Goal: Task Accomplishment & Management: Use online tool/utility

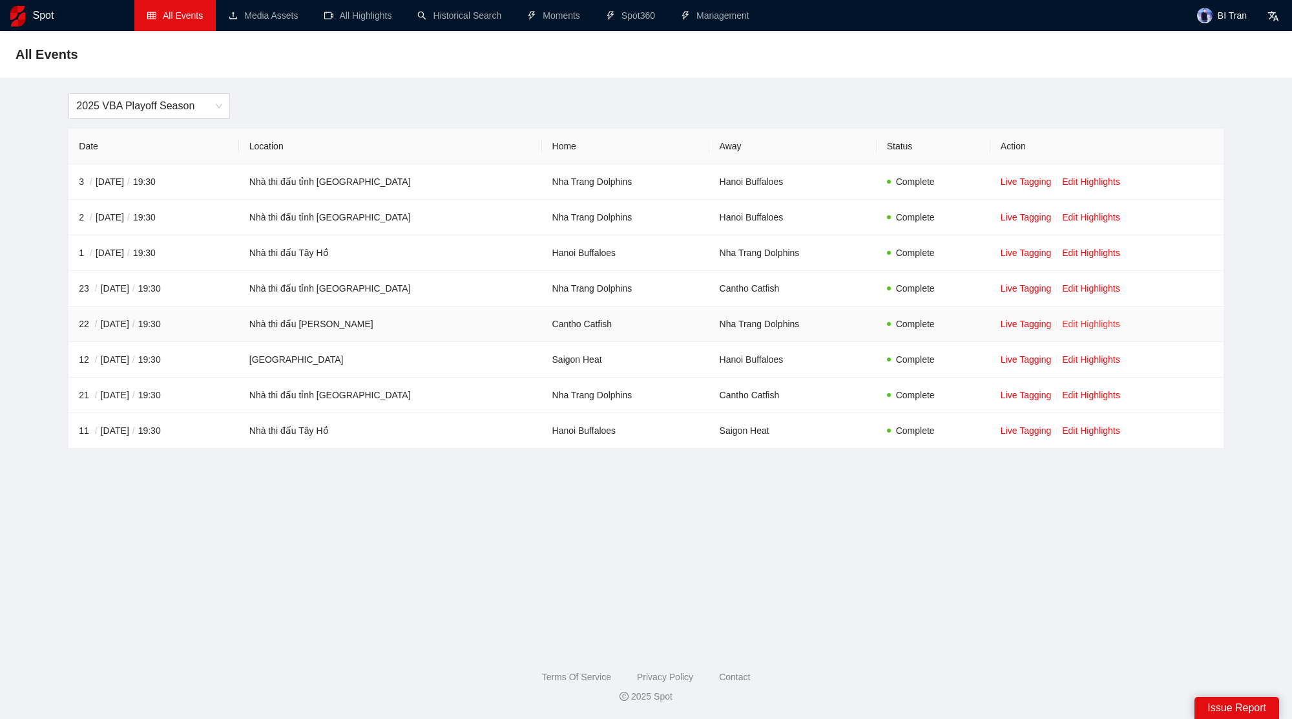
click at [1098, 324] on link "Edit Highlights" at bounding box center [1091, 324] width 58 height 10
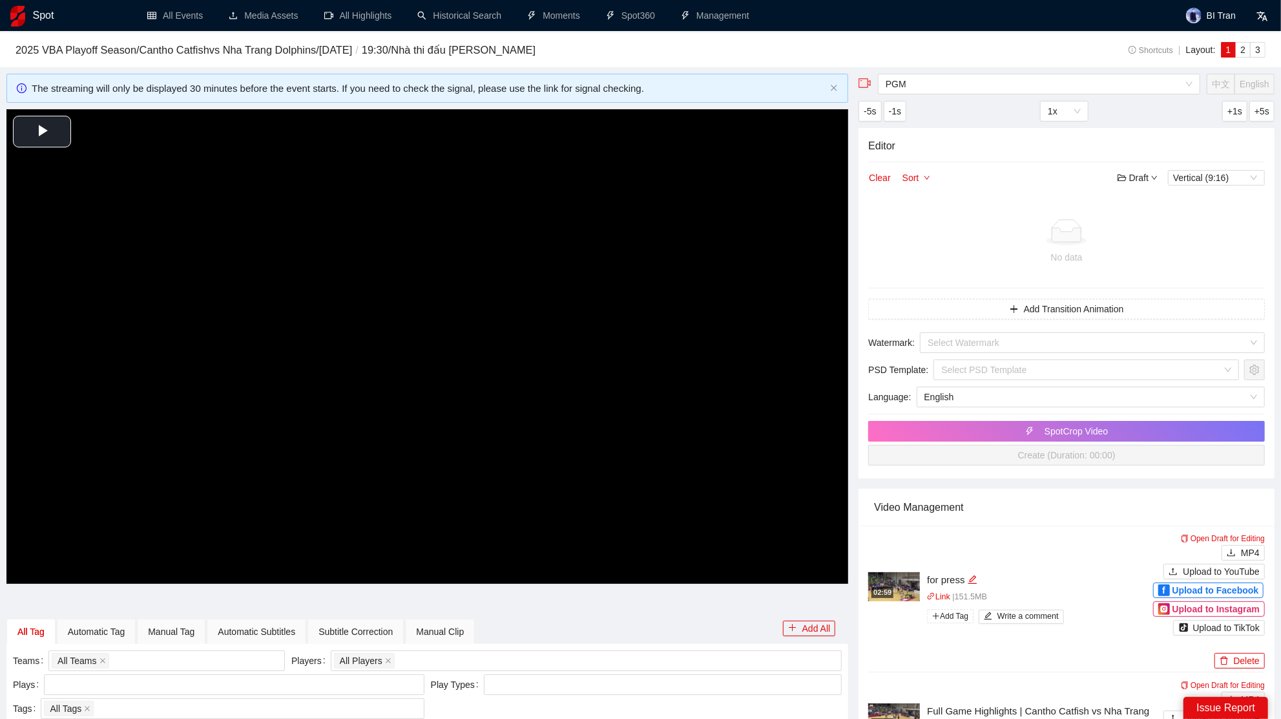
click at [396, 326] on video "Video Player" at bounding box center [427, 346] width 842 height 474
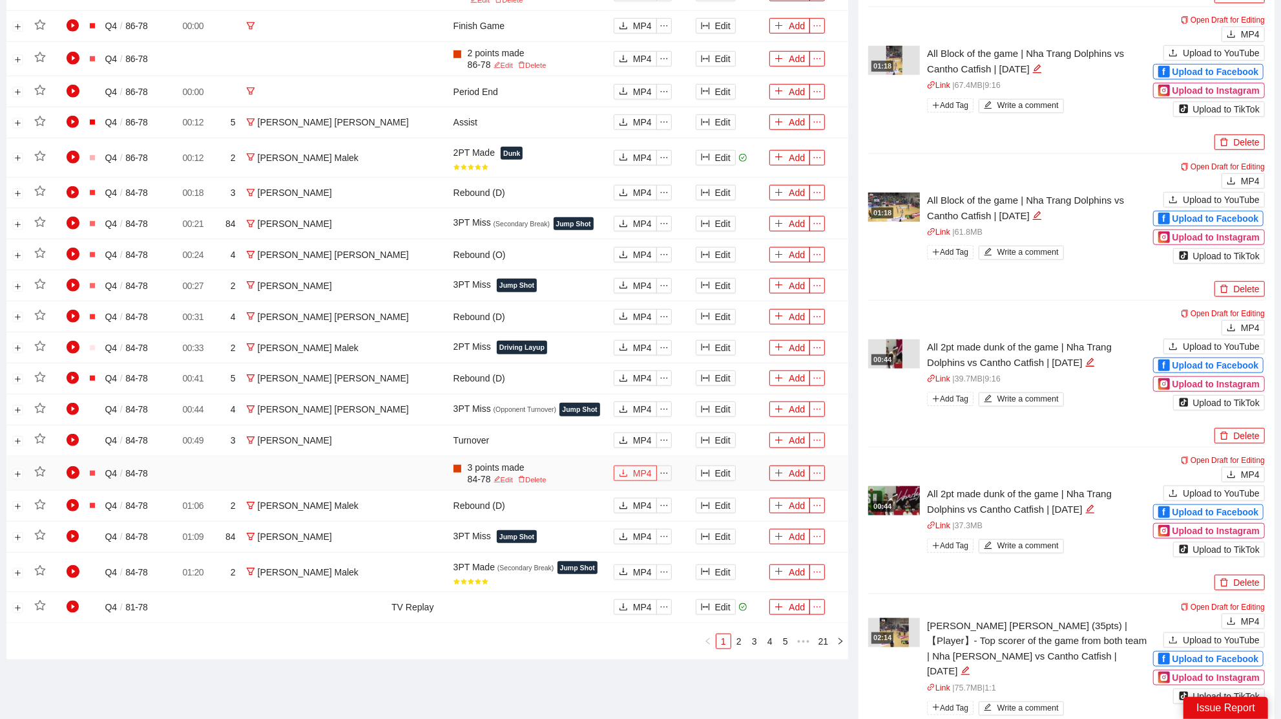
scroll to position [881, 0]
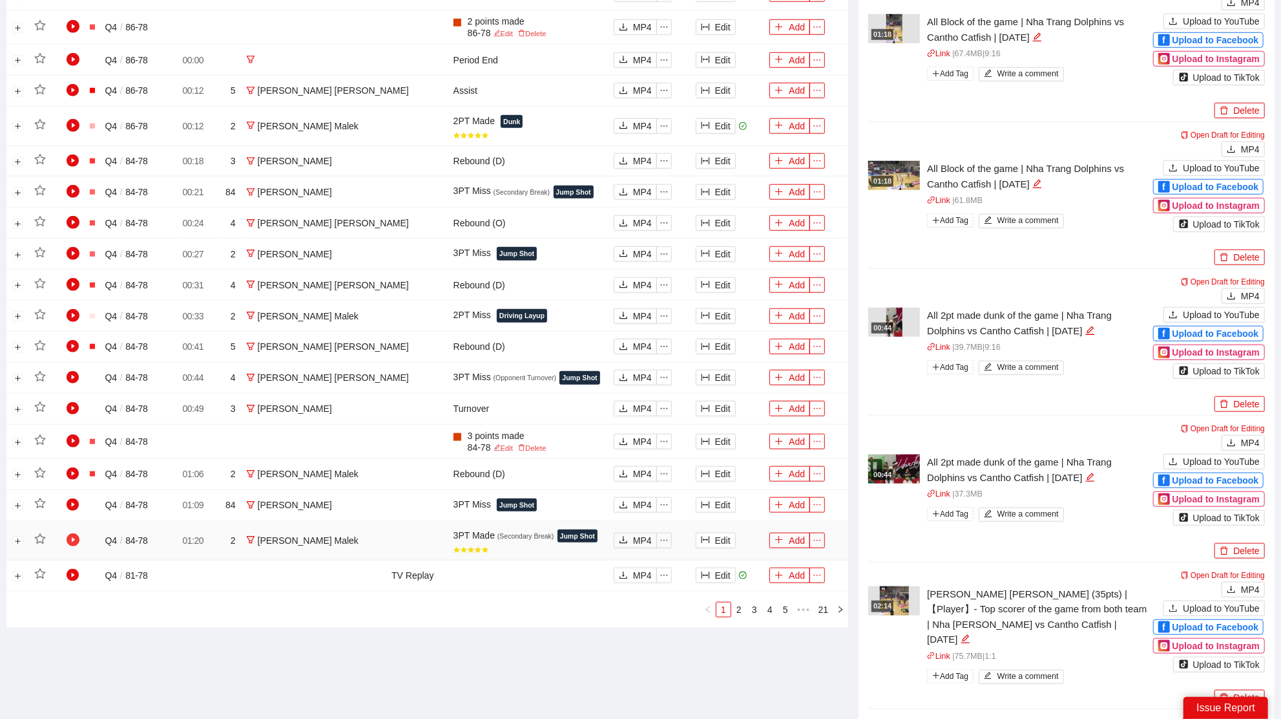
click at [69, 533] on icon "play-circle" at bounding box center [73, 539] width 13 height 13
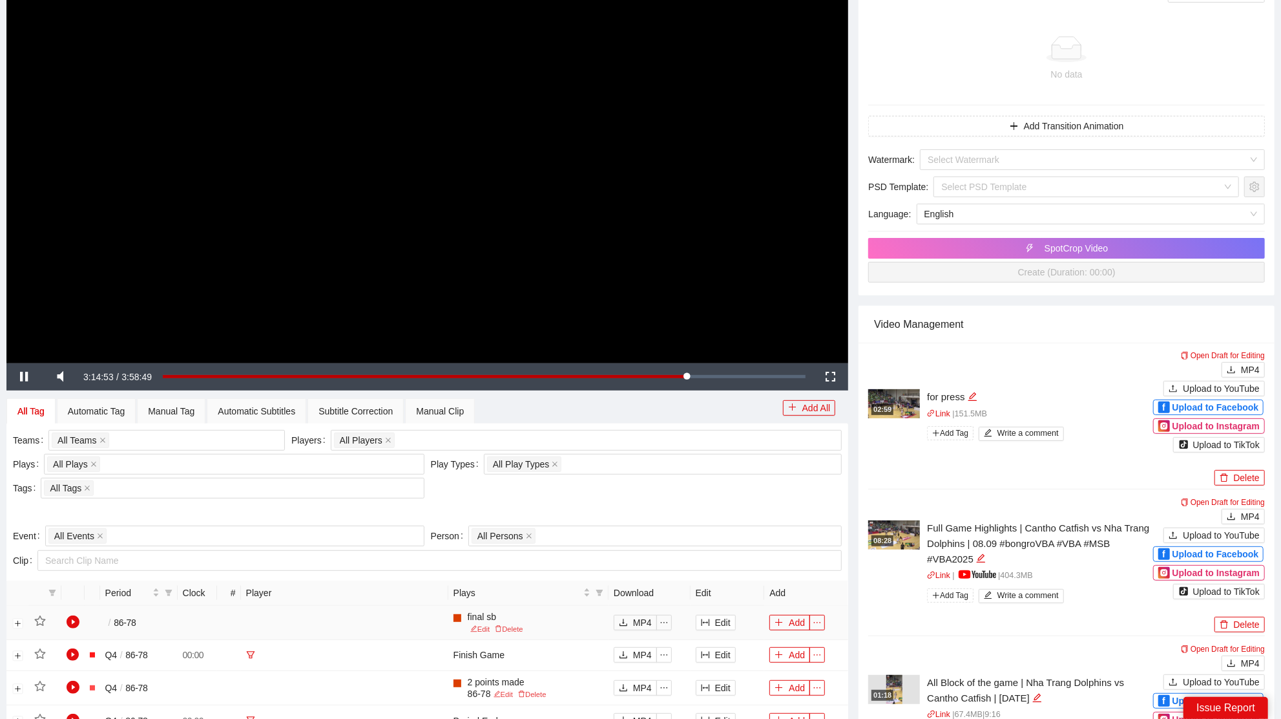
scroll to position [0, 0]
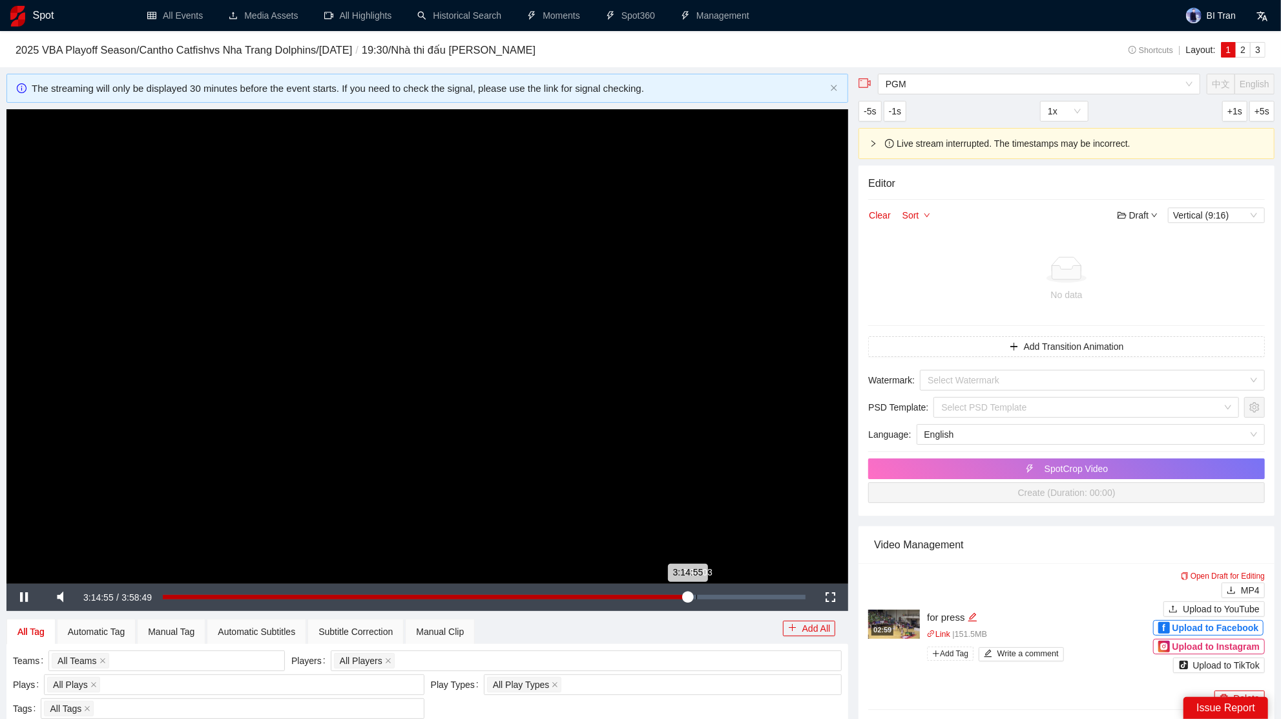
click at [696, 595] on div "Loaded : 82.07% 3:18:03 3:14:55" at bounding box center [484, 597] width 643 height 5
click at [722, 595] on div "Loaded : 0.00% 3:27:38 3:18:03" at bounding box center [484, 597] width 643 height 5
click at [734, 599] on div "Loaded : 87.09% 3:31:57 3:27:53" at bounding box center [484, 597] width 656 height 27
click at [743, 598] on div "Loaded : 88.78% 3:35:04 3:31:58" at bounding box center [484, 597] width 656 height 27
click at [759, 591] on div "Loaded : 90.24% 3:41:33 3:41:33" at bounding box center [484, 597] width 656 height 27
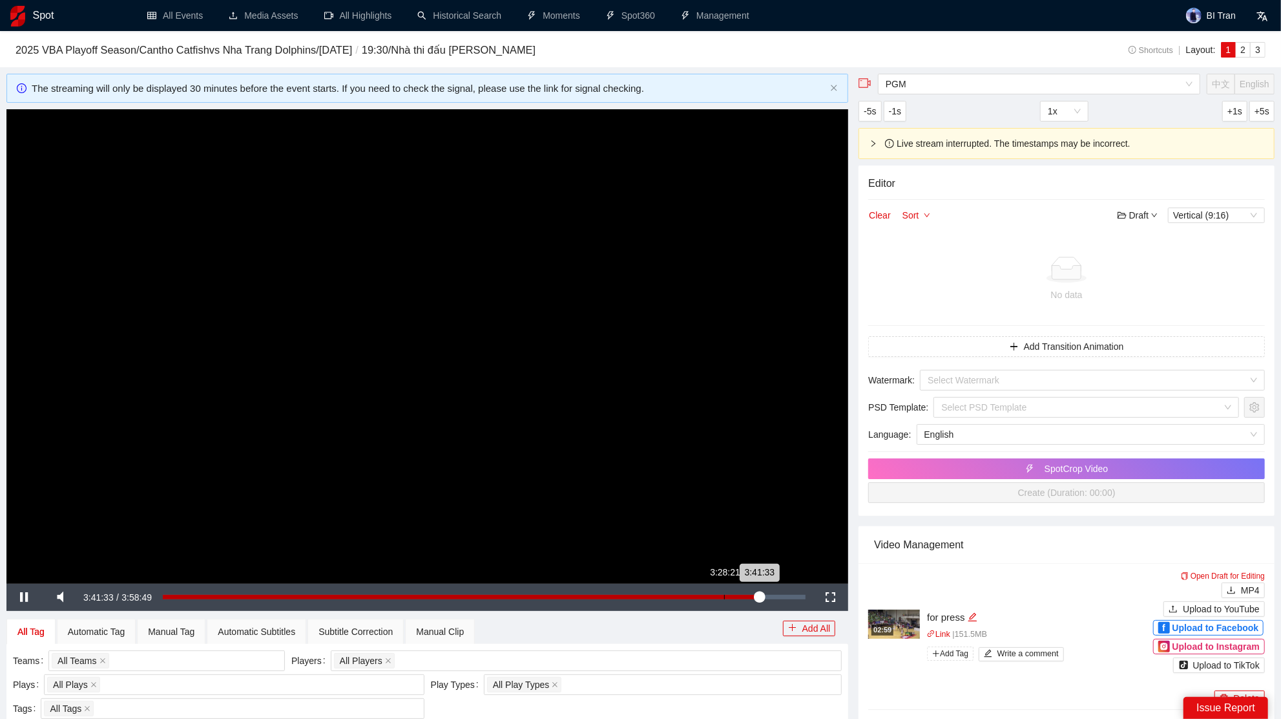
click at [724, 589] on div "Loaded : 92.84% 3:28:21 3:41:33" at bounding box center [484, 597] width 656 height 27
click at [711, 598] on div "Loaded : 87.18% 3:23:34 3:28:07" at bounding box center [484, 597] width 643 height 5
click at [686, 600] on div "Loaded : 85.25% 3:14:41 3:23:34" at bounding box center [484, 597] width 656 height 27
click at [695, 598] on div "Loaded : 81.86% 3:17:48 3:17:34" at bounding box center [484, 597] width 656 height 27
click at [702, 598] on div "Loaded : 82.74% 3:20:12 3:20:12" at bounding box center [484, 597] width 656 height 27
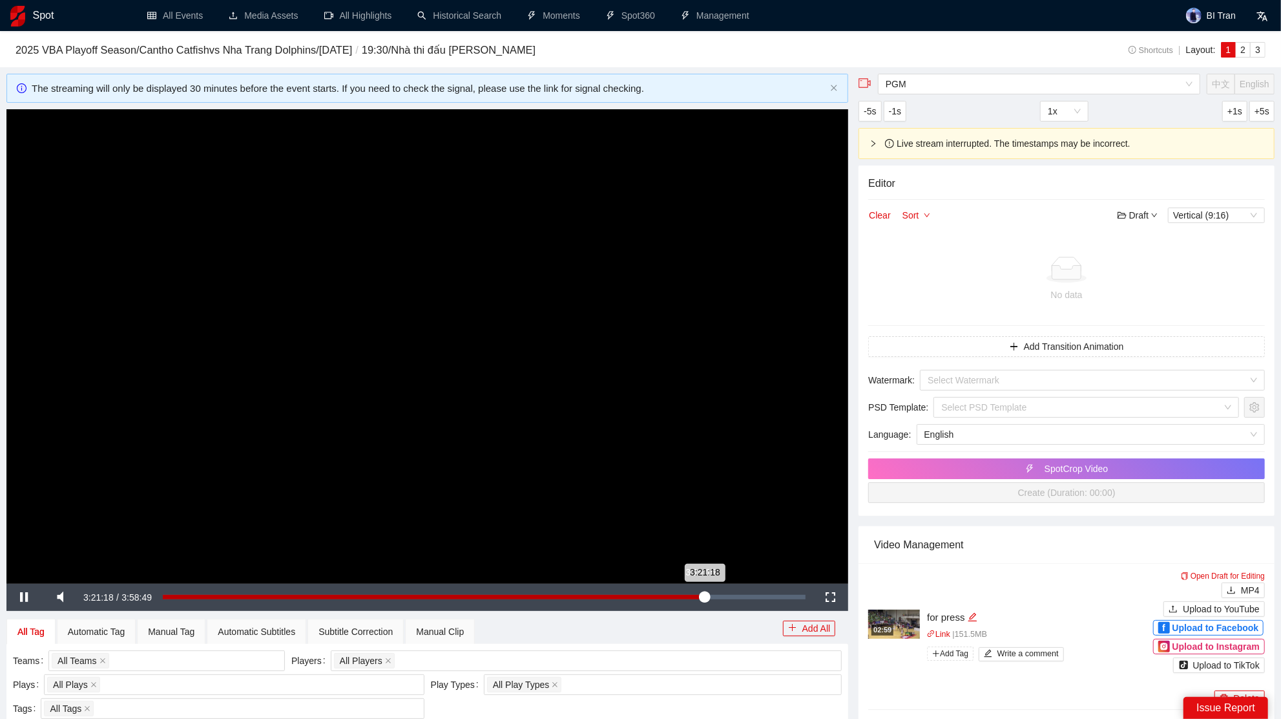
click at [700, 596] on div "3:21:18" at bounding box center [434, 597] width 542 height 5
click at [701, 597] on div "3:19:44" at bounding box center [432, 597] width 538 height 5
click at [701, 598] on div "3:19:44" at bounding box center [432, 597] width 538 height 5
click at [703, 599] on div "3:20:29" at bounding box center [433, 597] width 540 height 5
click at [669, 496] on video "Video Player" at bounding box center [427, 346] width 842 height 474
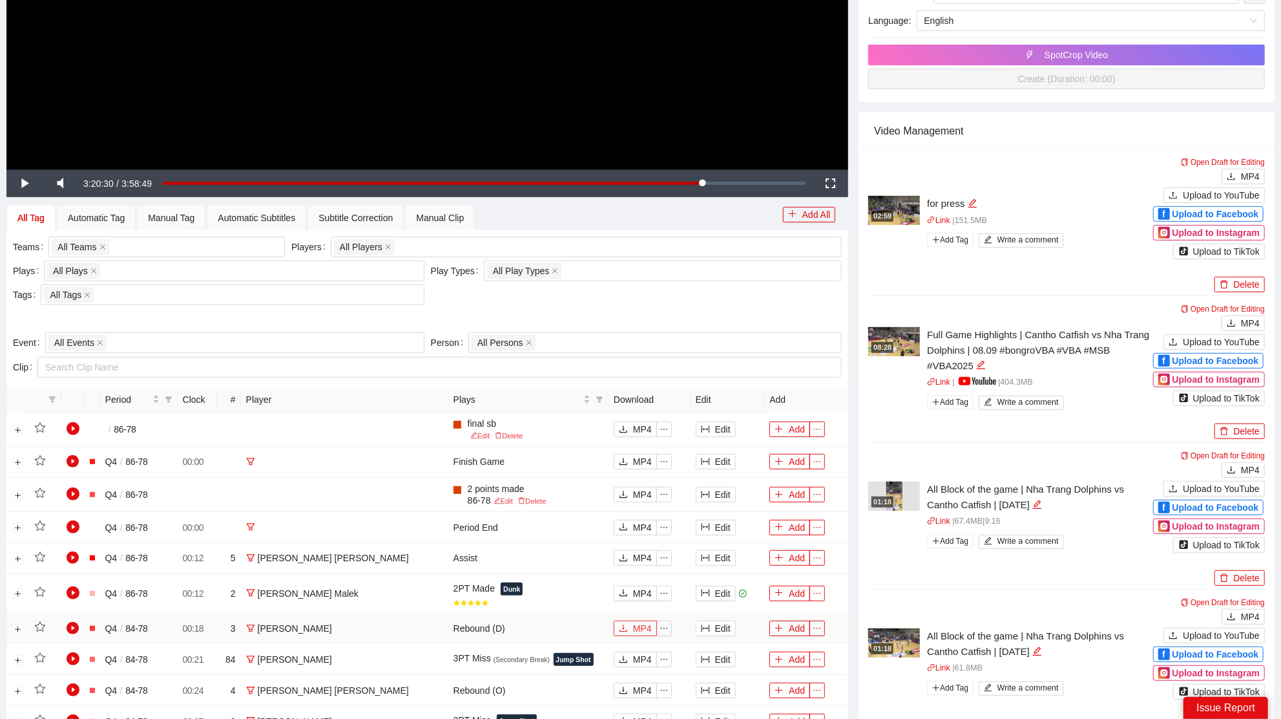
scroll to position [246, 0]
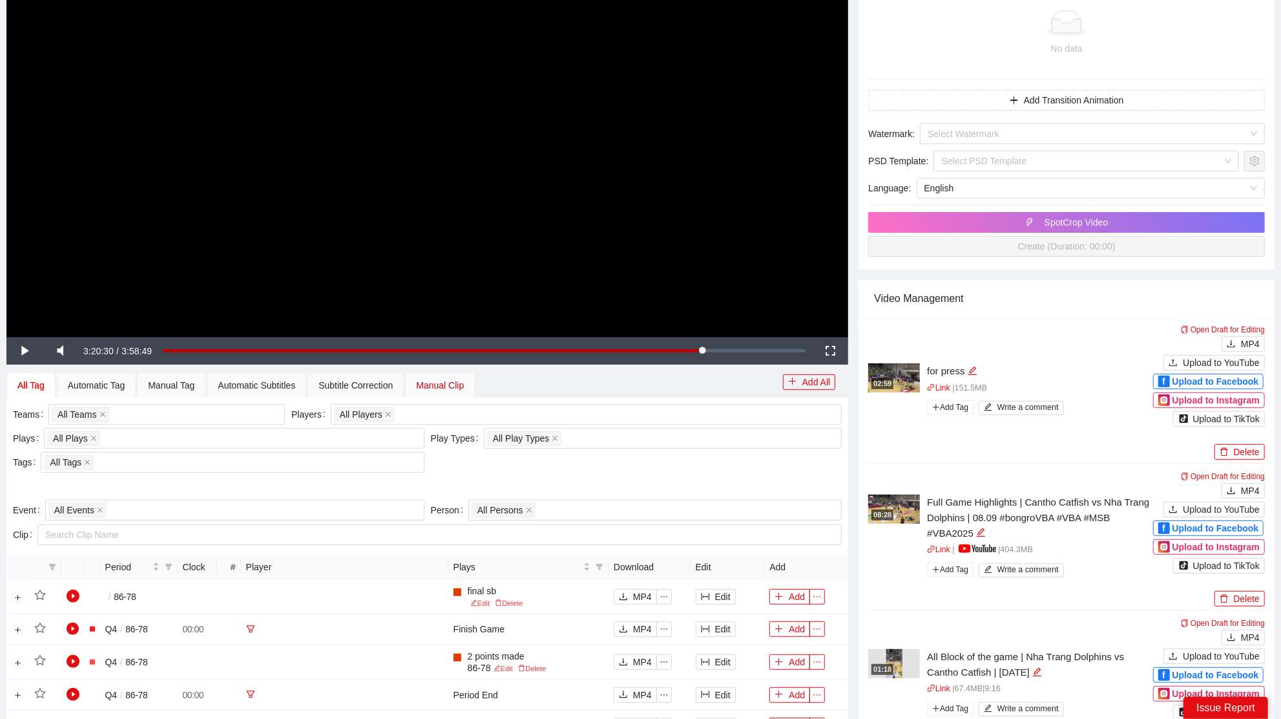
click at [458, 386] on div "Manual Clip" at bounding box center [440, 385] width 48 height 14
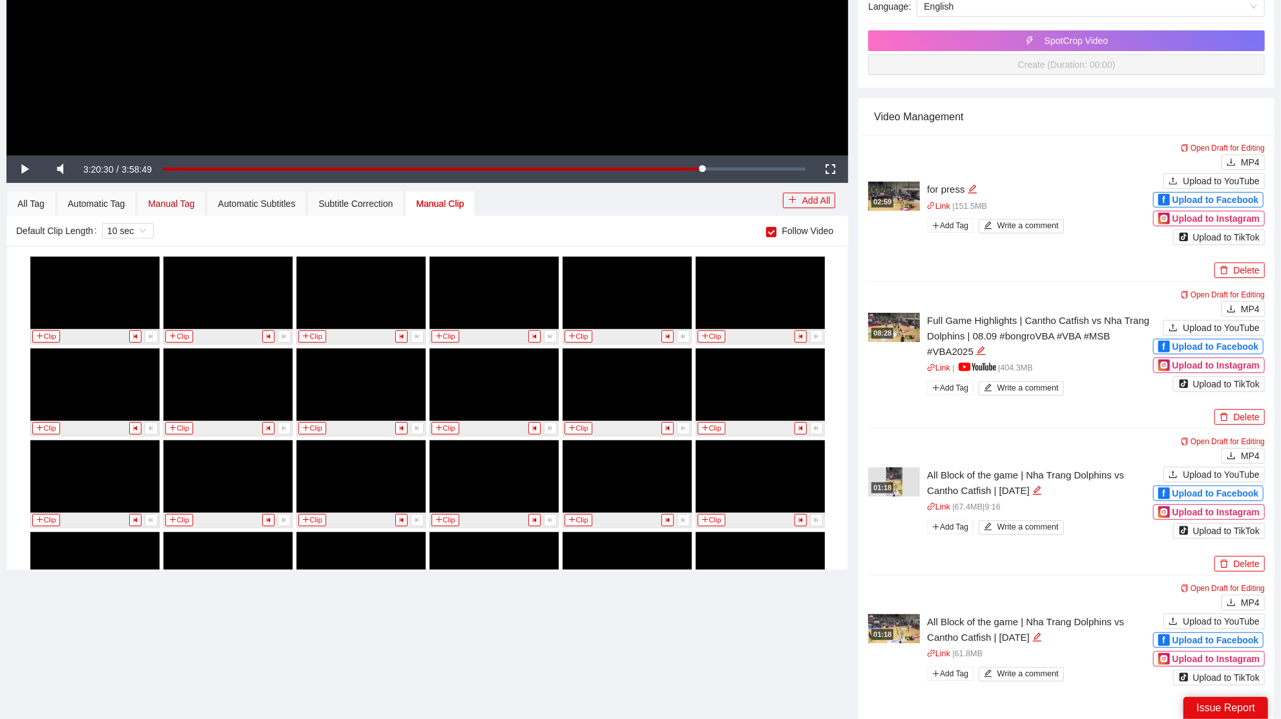
click at [180, 204] on div "Manual Tag" at bounding box center [171, 203] width 47 height 14
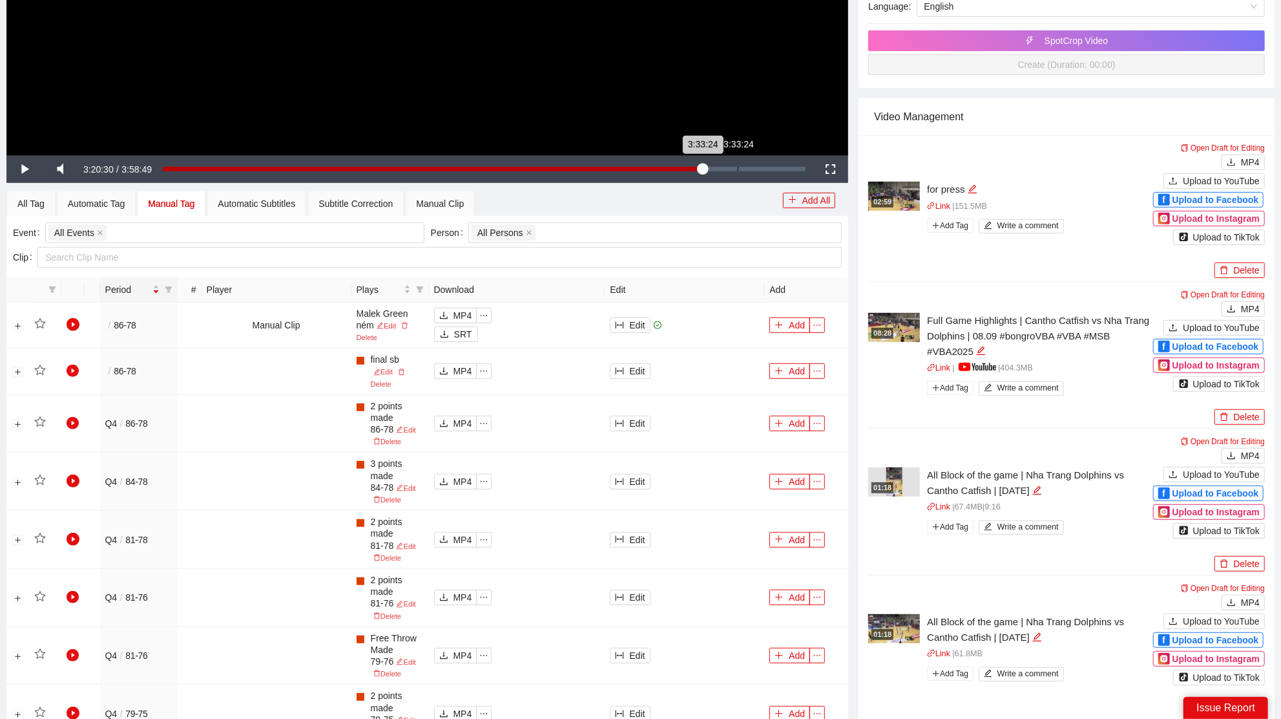
click at [737, 174] on div "Loaded : 0.00% 3:33:24 3:33:24" at bounding box center [484, 169] width 656 height 27
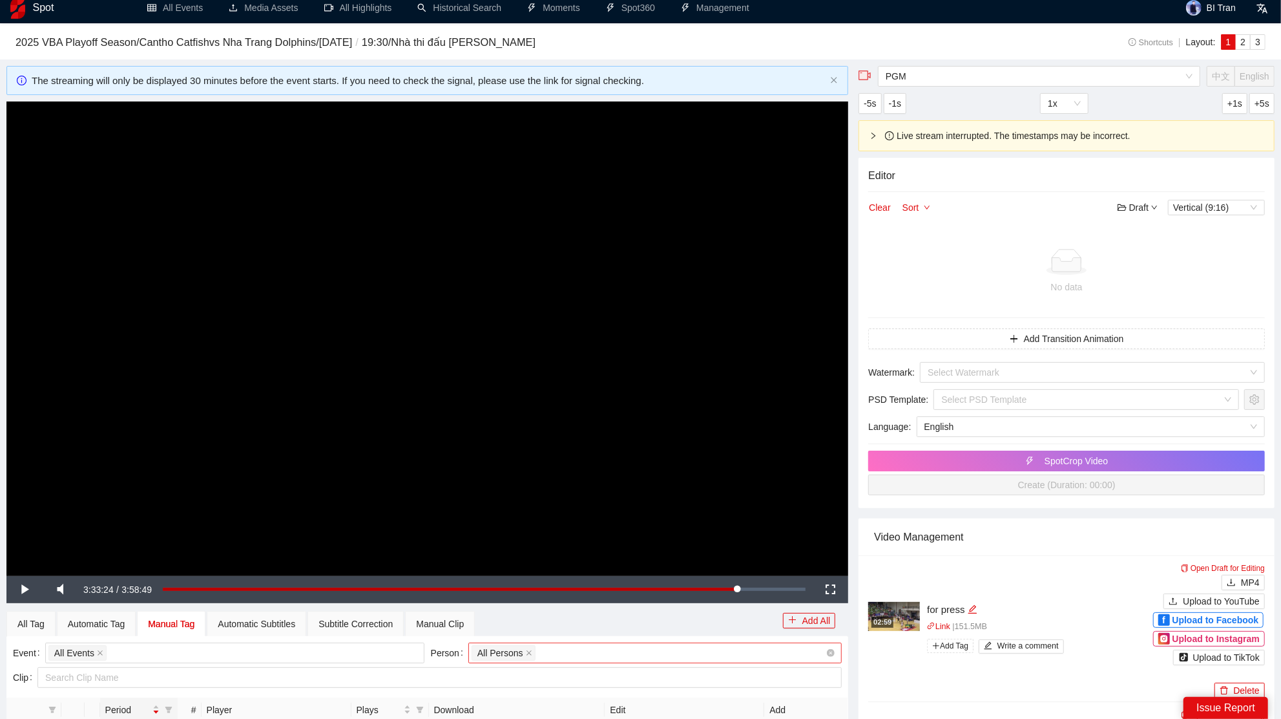
scroll to position [0, 0]
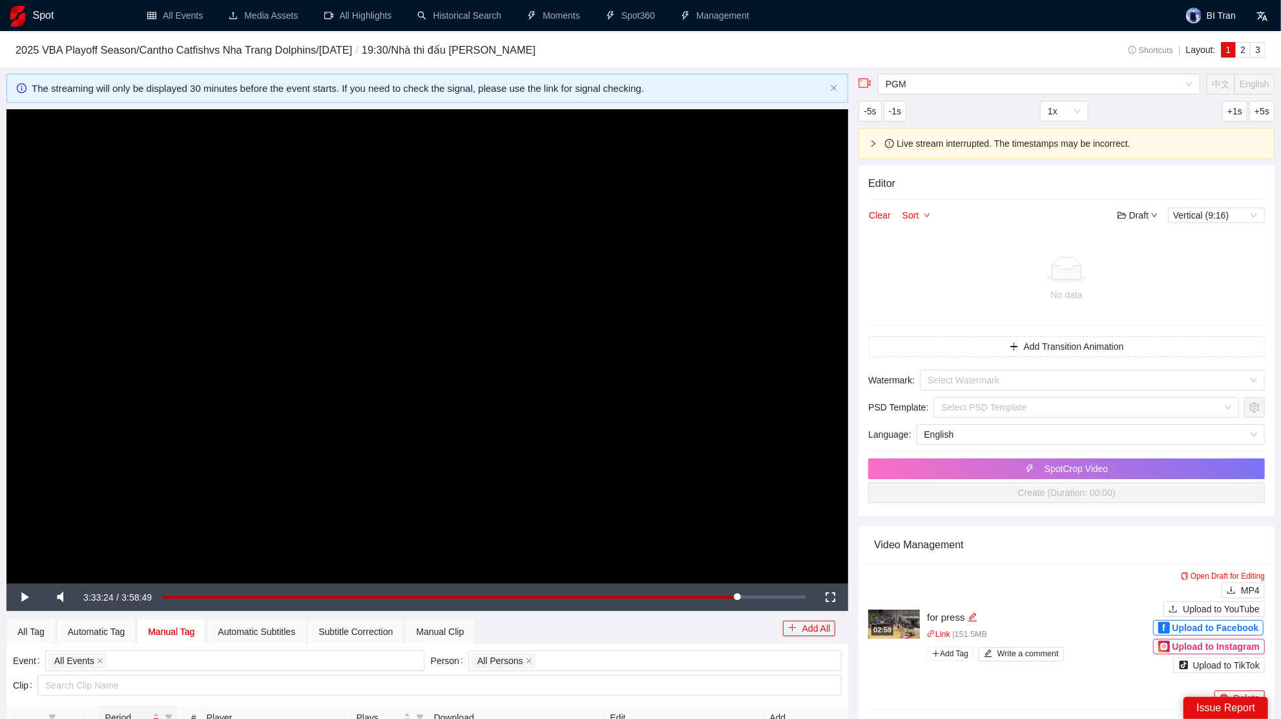
click at [664, 405] on video "Video Player" at bounding box center [427, 346] width 842 height 474
click at [696, 593] on div "Loaded : 89.66% 3:18:46 3:33:24" at bounding box center [484, 597] width 656 height 27
click at [704, 458] on video "Video Player" at bounding box center [427, 346] width 842 height 474
click at [706, 599] on div "Loaded : 83.11% 3:21:24 3:21:24" at bounding box center [484, 597] width 656 height 27
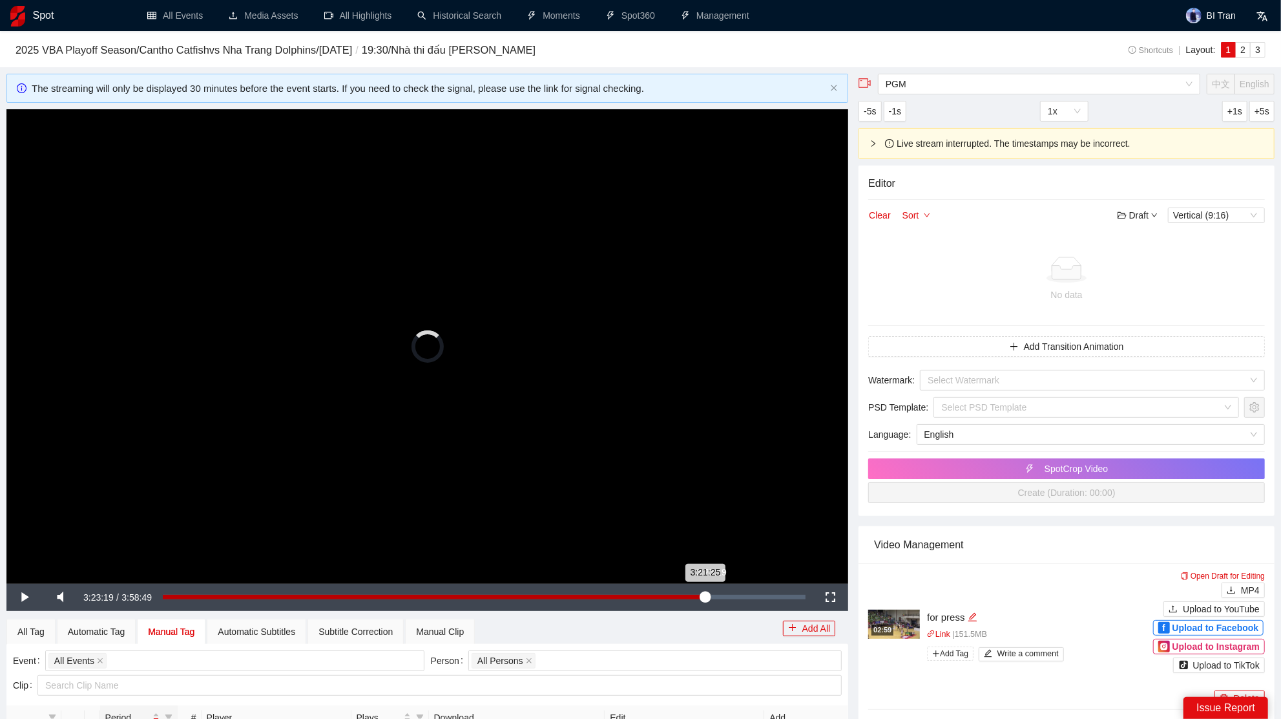
click at [705, 598] on div "3:21:25" at bounding box center [434, 597] width 542 height 5
click at [718, 595] on div "Loaded : 85.17% 3:26:12 3:23:20" at bounding box center [484, 597] width 643 height 5
click at [710, 595] on div "3:23:05" at bounding box center [710, 597] width 1 height 5
click at [702, 596] on div "Loaded : 85.37% 3:20:12 3:23:06" at bounding box center [484, 597] width 643 height 5
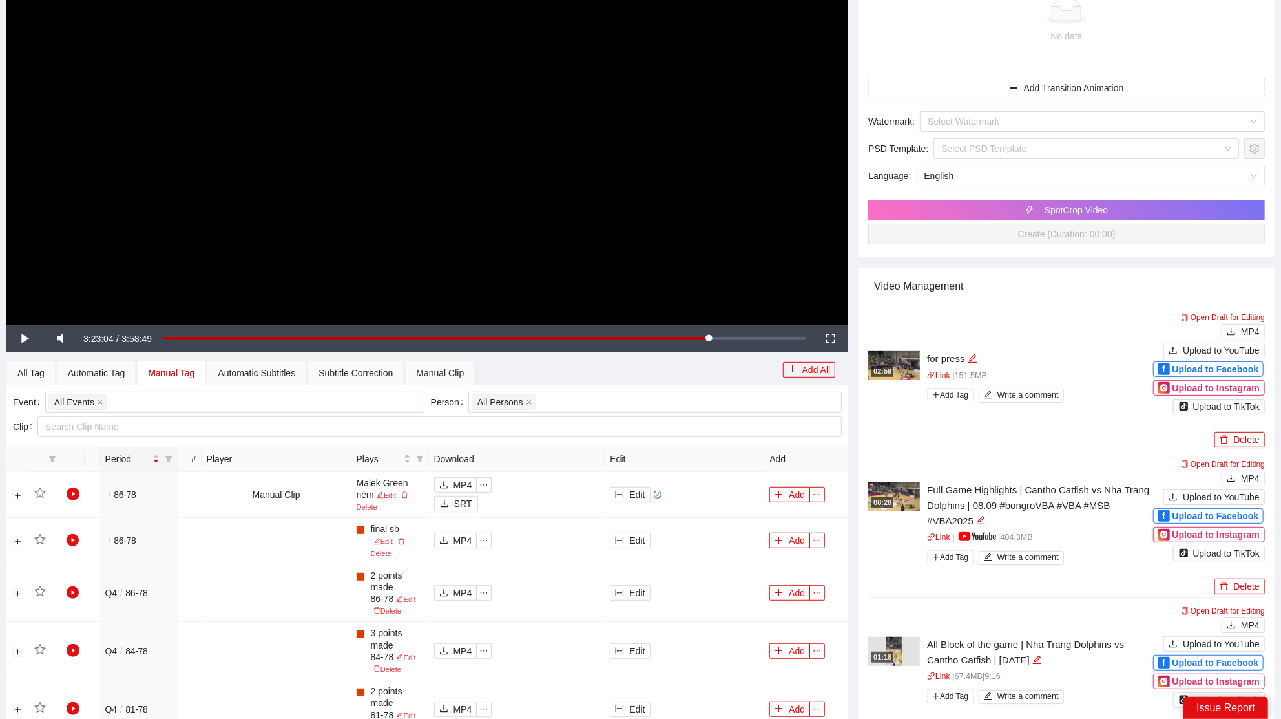
scroll to position [259, 0]
click at [458, 374] on div "Manual Clip" at bounding box center [440, 372] width 48 height 14
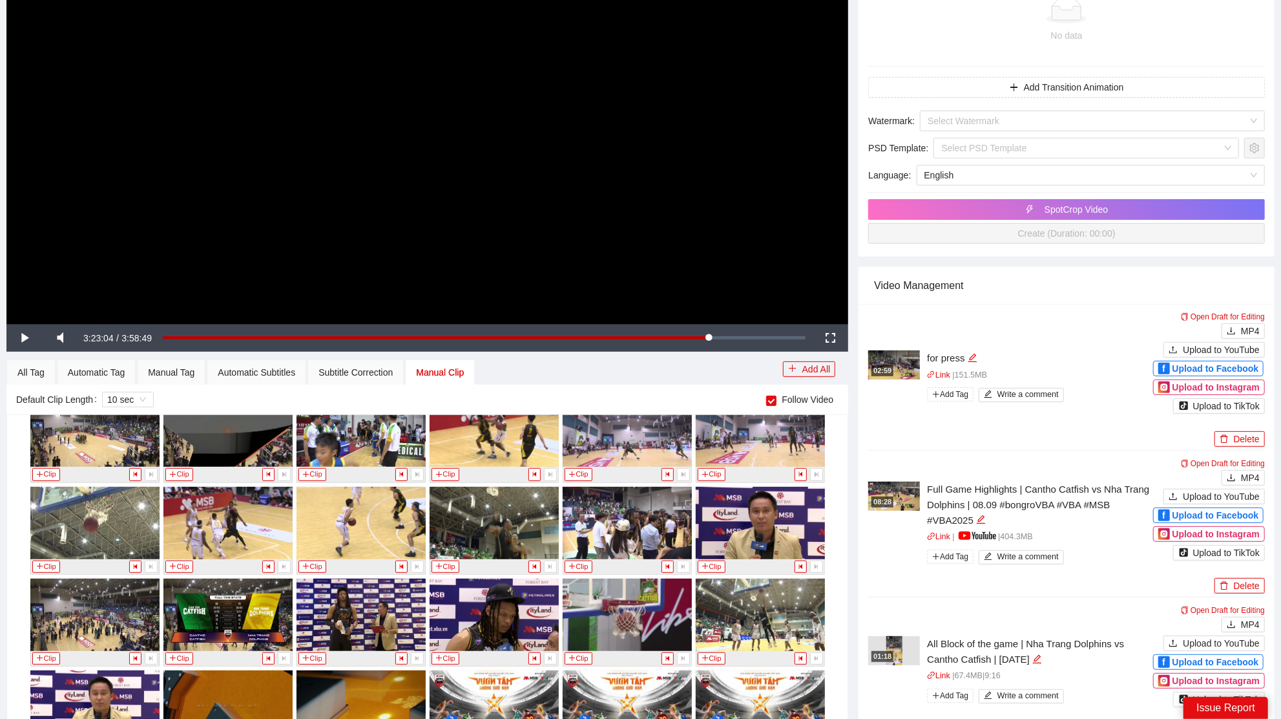
scroll to position [10319, 0]
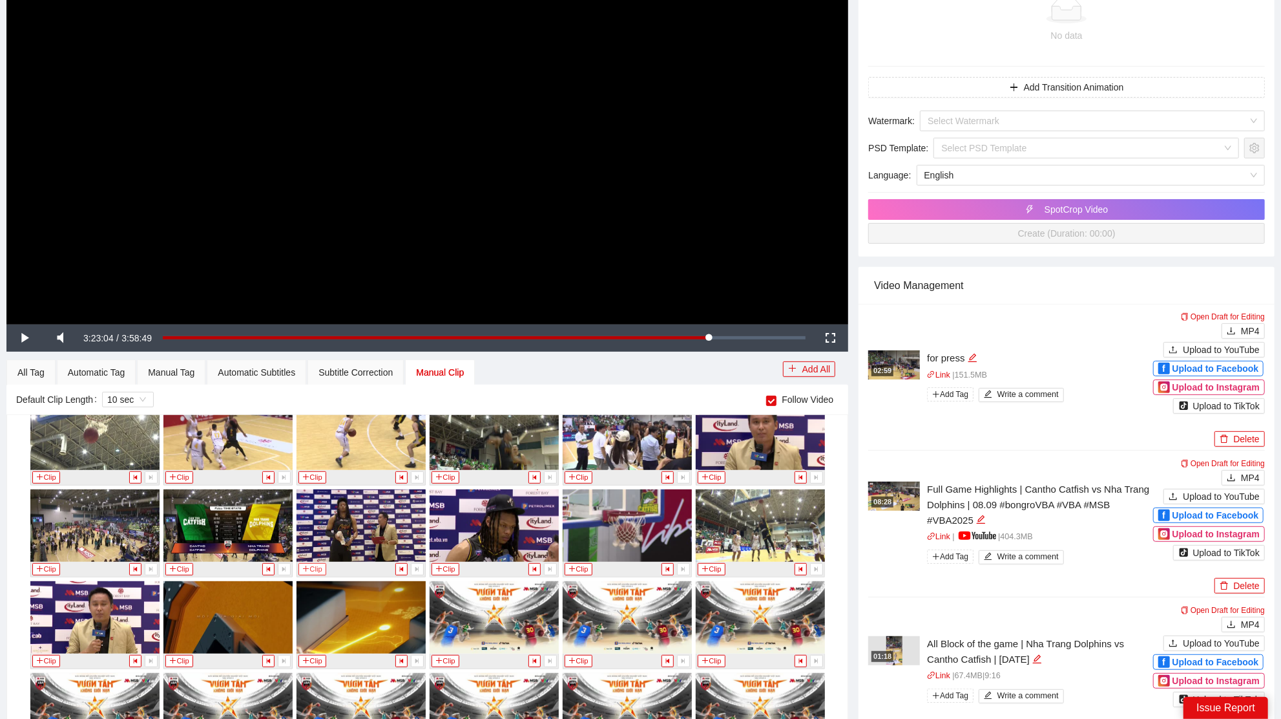
click at [308, 563] on button "Clip" at bounding box center [313, 569] width 28 height 12
click at [185, 385] on div "Default Clip Length 10 sec Follow Video" at bounding box center [427, 400] width 842 height 30
click at [184, 375] on div "Manual Tag" at bounding box center [171, 372] width 47 height 14
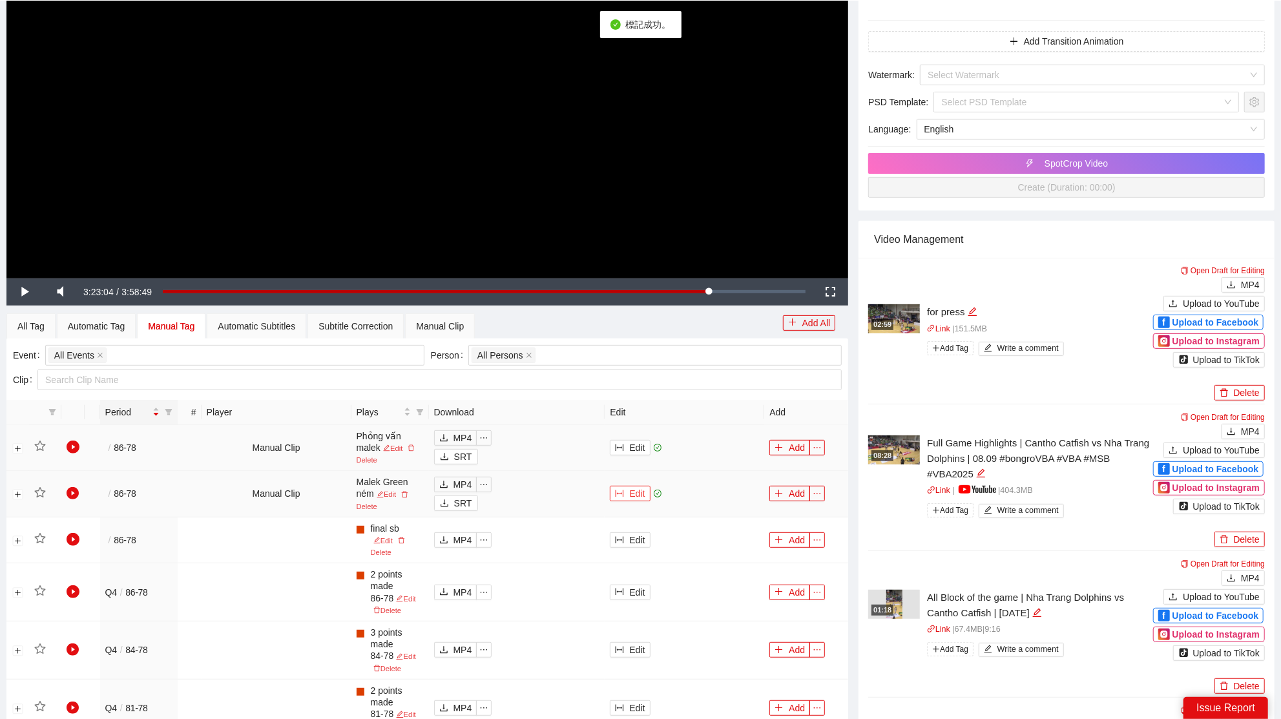
scroll to position [296, 0]
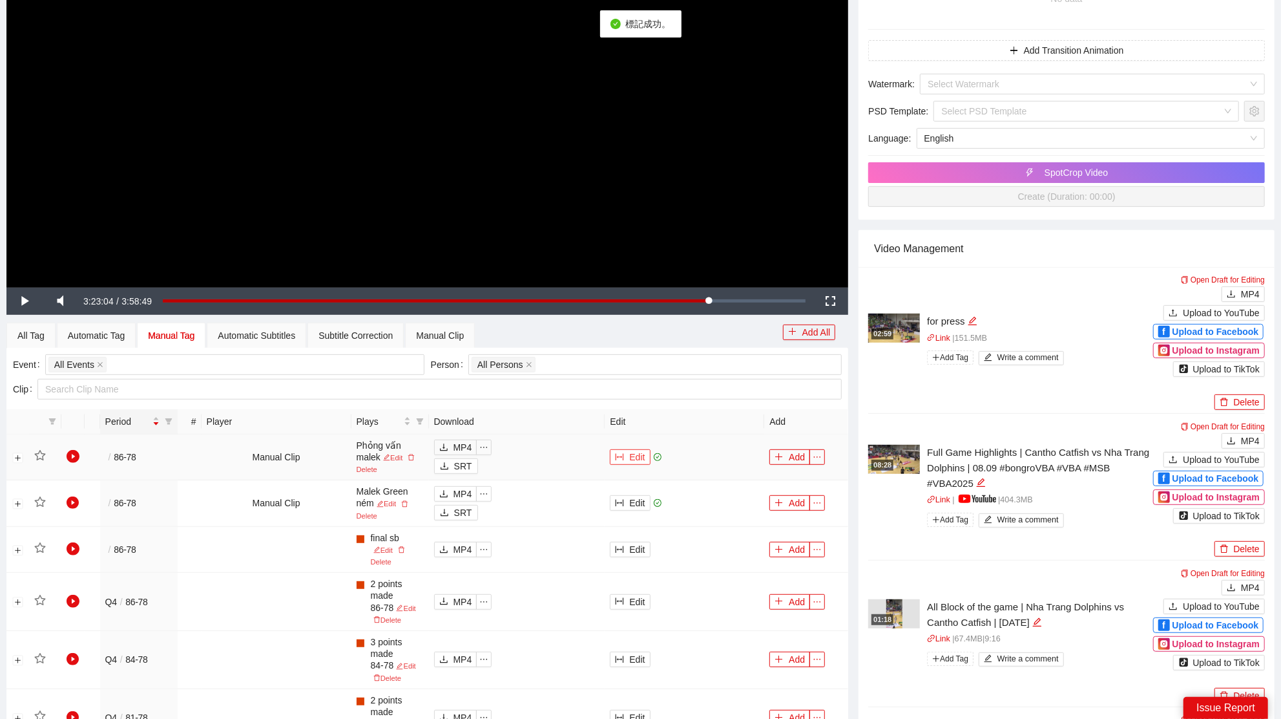
click at [639, 459] on button "Edit" at bounding box center [630, 457] width 40 height 16
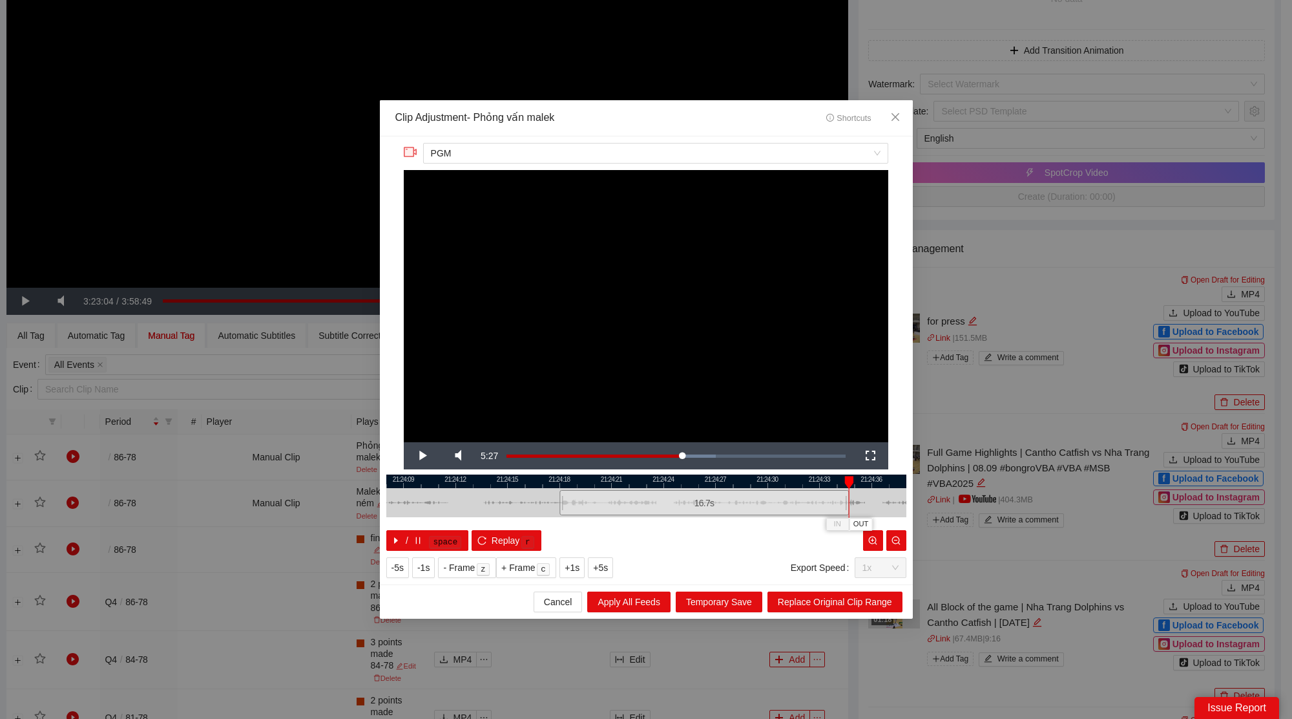
drag, startPoint x: 732, startPoint y: 504, endPoint x: 848, endPoint y: 501, distance: 116.4
click at [848, 501] on div at bounding box center [847, 502] width 8 height 29
drag, startPoint x: 819, startPoint y: 480, endPoint x: 580, endPoint y: 500, distance: 240.5
click at [580, 500] on div "21:24:21 21:24:24 21:24:27 21:24:30 21:24:33 21:24:36 21:24:39 21:24:42 21:24:4…" at bounding box center [646, 512] width 520 height 76
drag, startPoint x: 604, startPoint y: 506, endPoint x: 790, endPoint y: 507, distance: 186.1
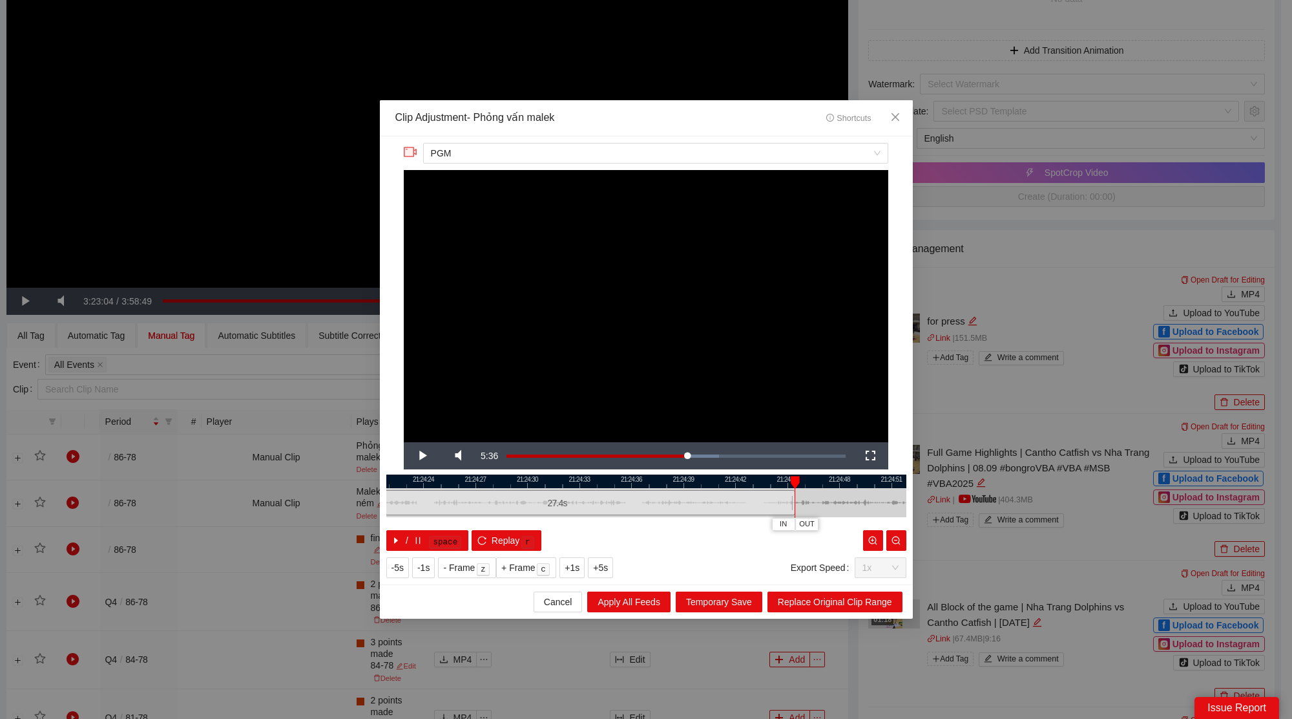
click at [790, 507] on div at bounding box center [794, 502] width 8 height 29
click at [812, 598] on span "Replace Original Clip Range" at bounding box center [835, 602] width 114 height 14
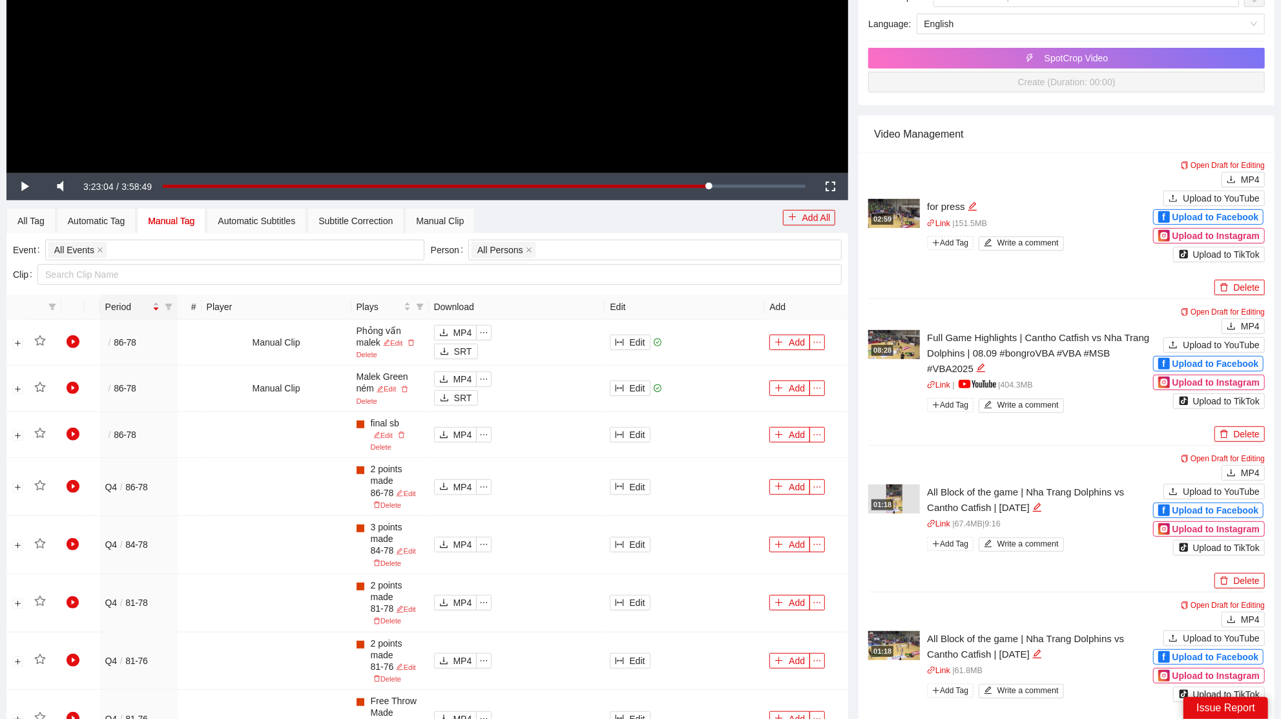
scroll to position [0, 0]
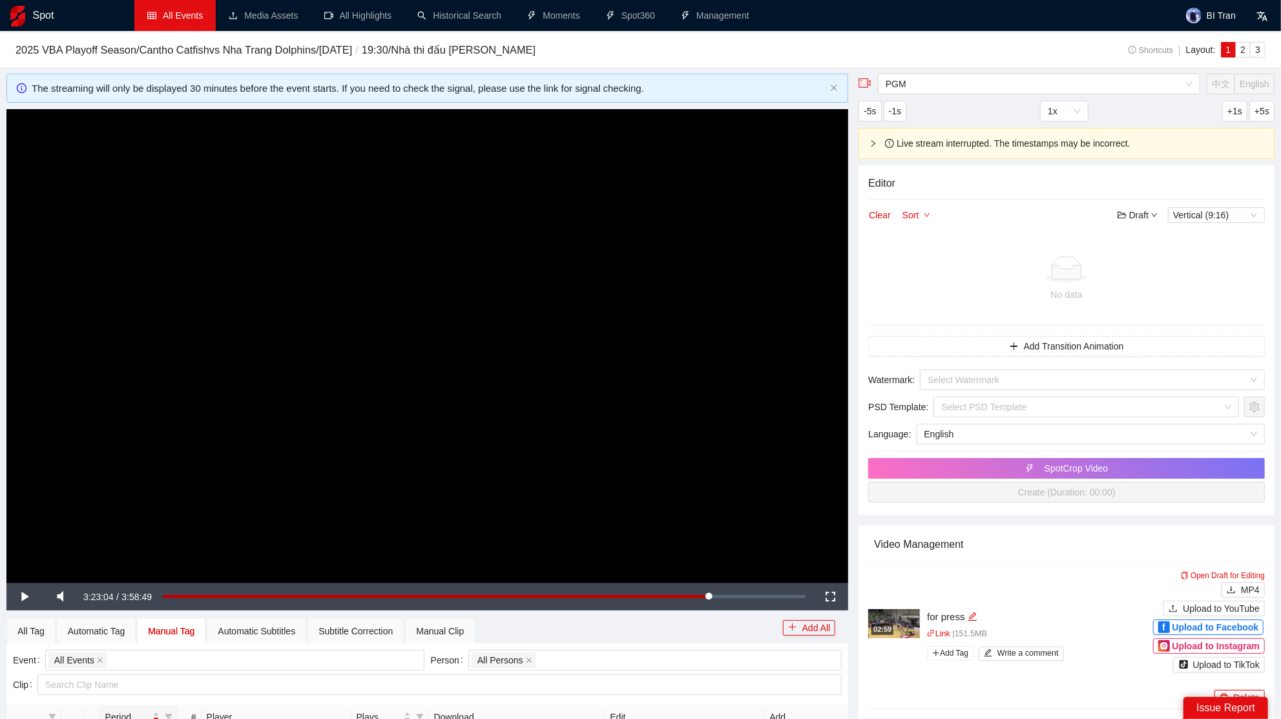
click at [189, 21] on link "All Events" at bounding box center [175, 15] width 56 height 10
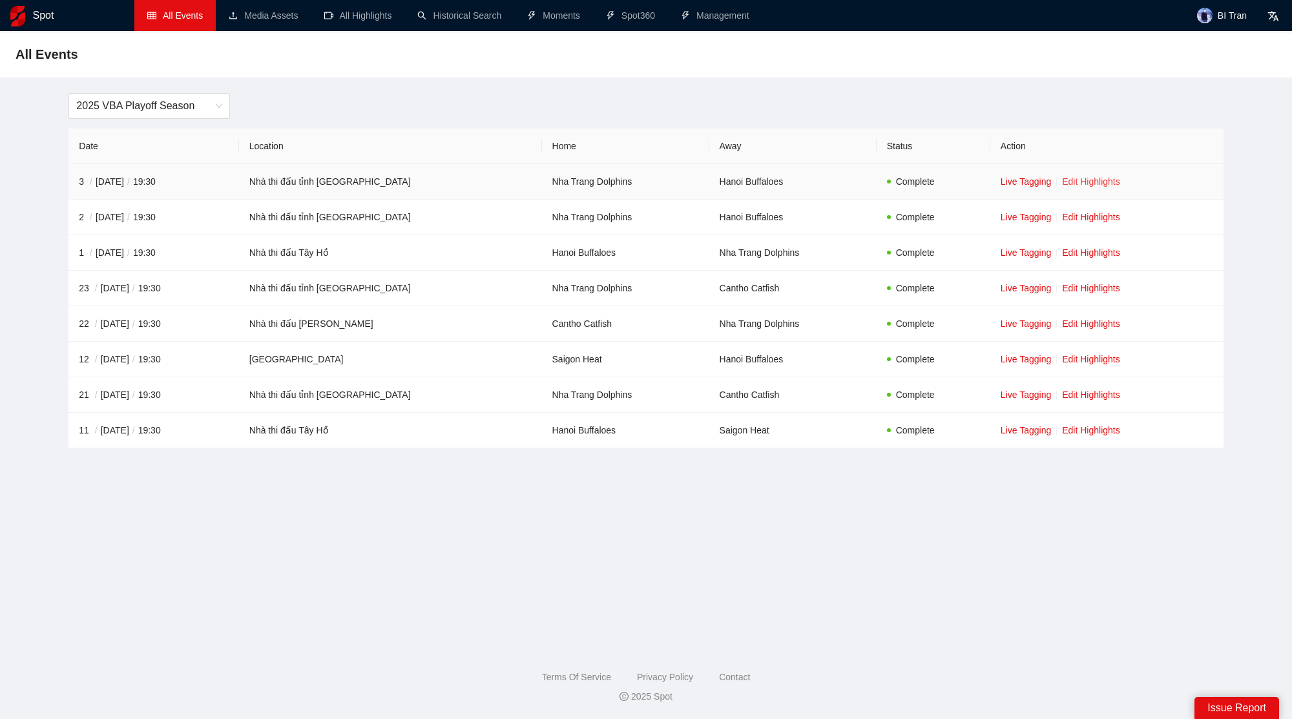
click at [1091, 177] on link "Edit Highlights" at bounding box center [1091, 181] width 58 height 10
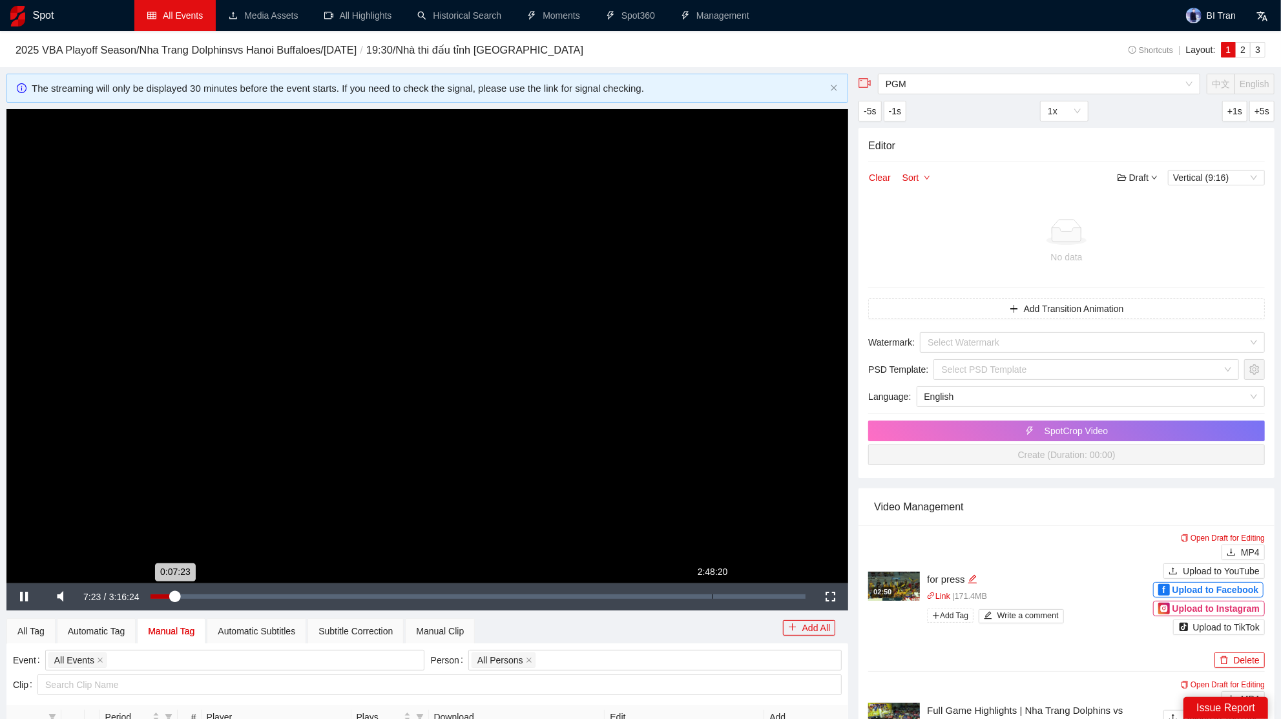
click at [711, 598] on div "Loaded : 4.29% 2:48:20 0:07:23" at bounding box center [479, 597] width 656 height 5
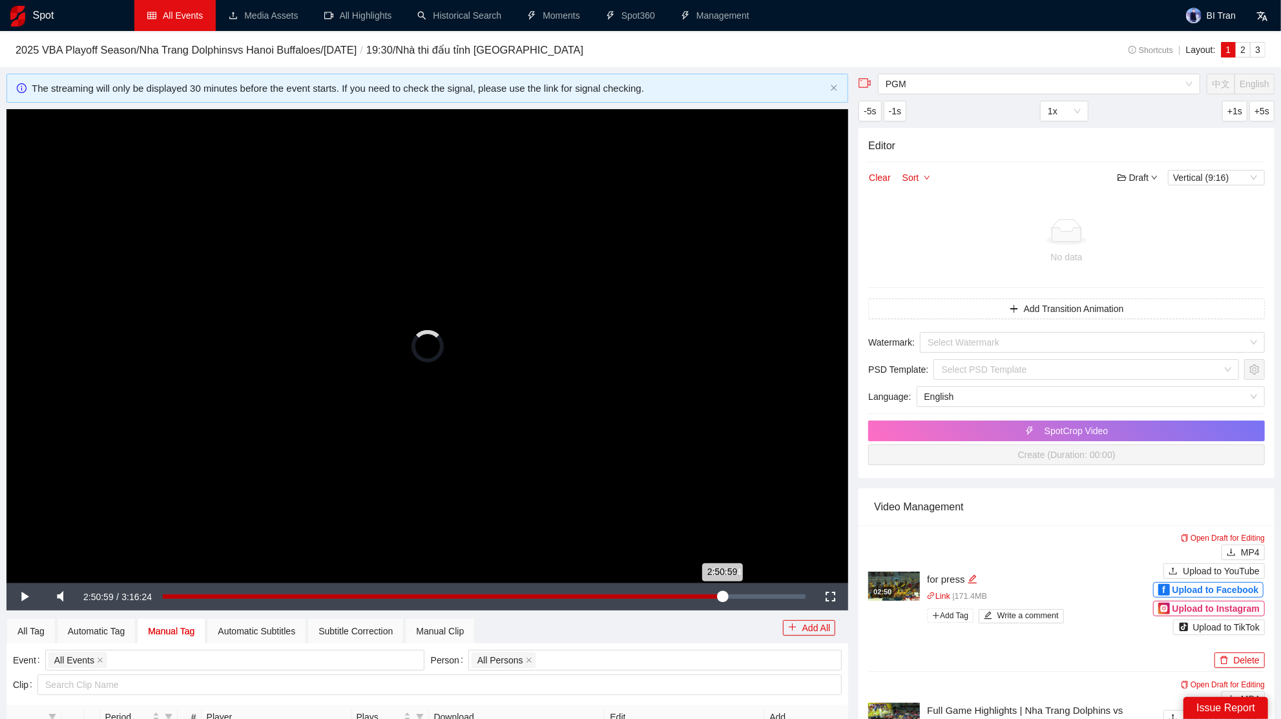
click at [725, 595] on div "Loaded : 85.95% 2:51:34 2:50:59" at bounding box center [484, 597] width 643 height 5
click at [737, 597] on div "Loaded : 87.43% 2:55:06 2:55:06" at bounding box center [484, 597] width 643 height 5
click at [728, 597] on div "2:55:07" at bounding box center [449, 597] width 573 height 5
click at [729, 597] on div "2:52:56" at bounding box center [446, 597] width 566 height 5
click at [739, 598] on div "Loaded : 88.20% 2:56:05 2:53:08" at bounding box center [484, 597] width 656 height 27
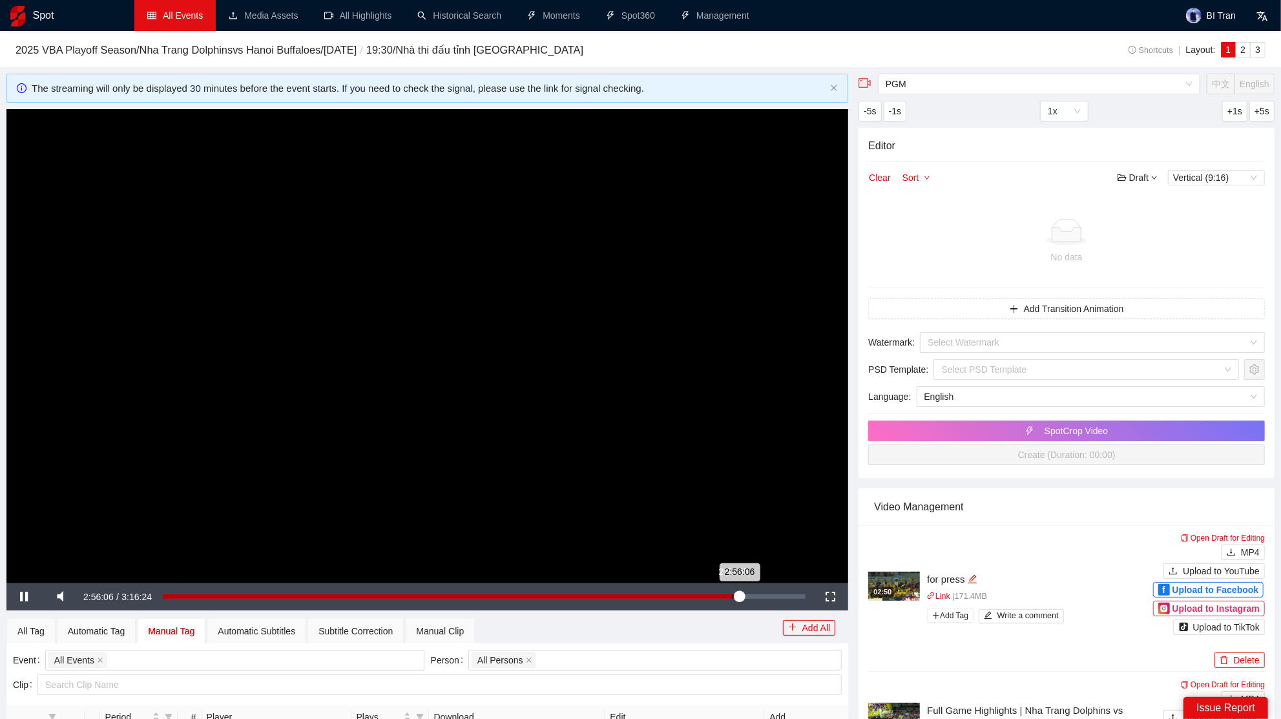
click at [733, 596] on div "2:56:06" at bounding box center [451, 597] width 576 height 5
click at [735, 587] on div "Loaded : 89.00% 2:54:42 2:54:21" at bounding box center [484, 597] width 656 height 27
click at [735, 595] on div "2:54:44" at bounding box center [449, 597] width 573 height 5
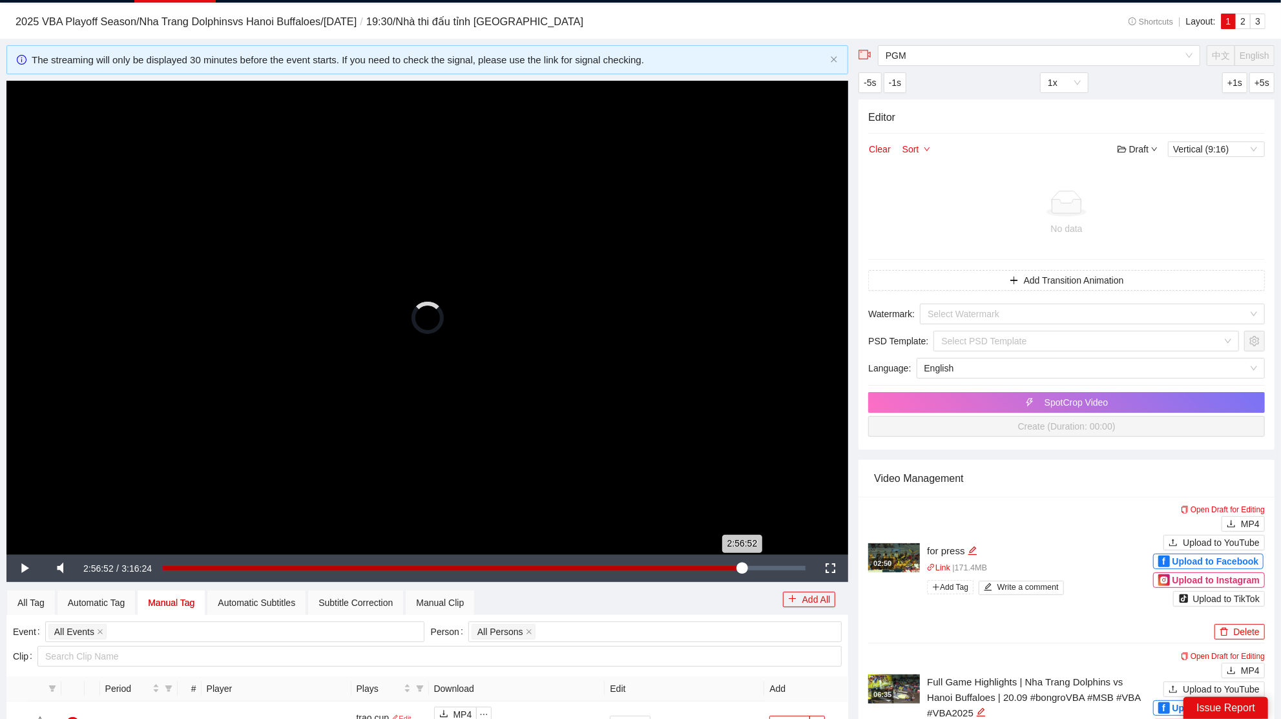
click at [742, 569] on div "2:56:52" at bounding box center [452, 568] width 579 height 5
click at [730, 567] on div "2:54:42" at bounding box center [452, 568] width 579 height 5
click at [732, 568] on div "2:53:43" at bounding box center [447, 568] width 569 height 5
click at [732, 567] on div "2:53:43" at bounding box center [447, 568] width 569 height 5
click at [732, 567] on div "2:53:55" at bounding box center [447, 568] width 569 height 5
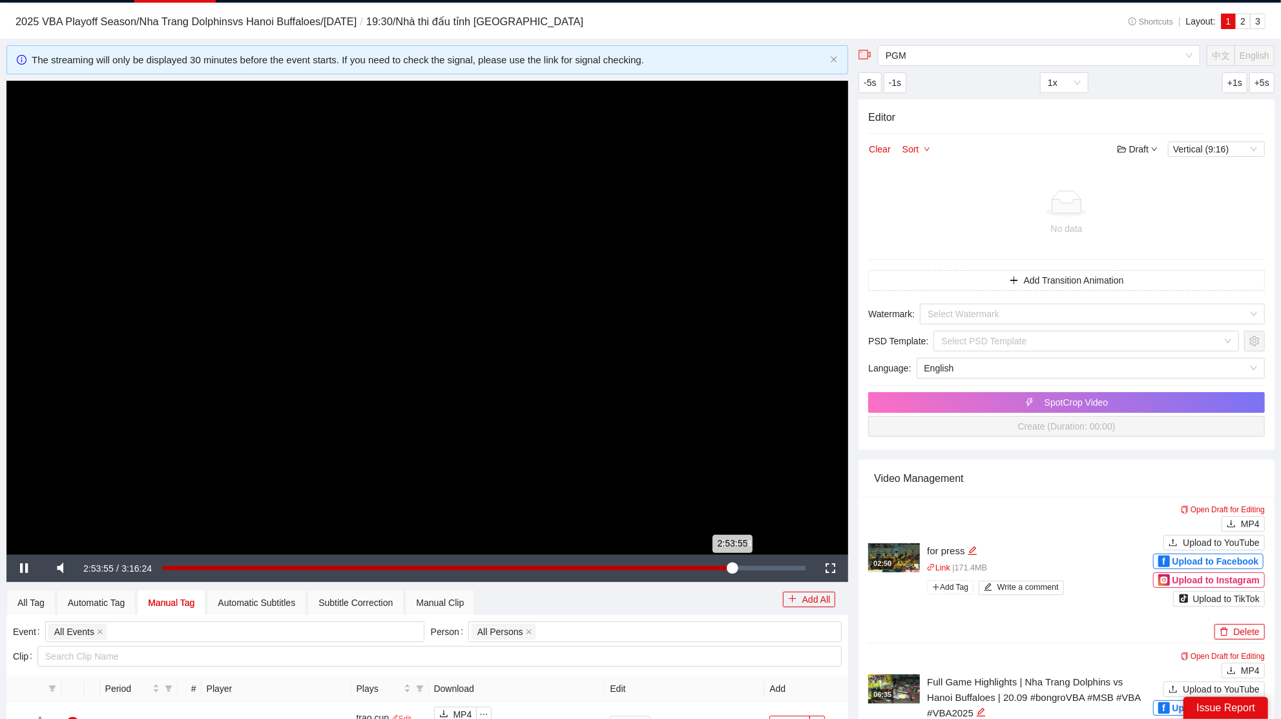
click at [732, 568] on div "2:53:55" at bounding box center [447, 568] width 569 height 5
click at [733, 570] on div "2:54:07" at bounding box center [448, 568] width 570 height 5
click at [644, 434] on video "Video Player" at bounding box center [427, 318] width 842 height 474
click at [425, 606] on div "Manual Clip" at bounding box center [440, 603] width 70 height 26
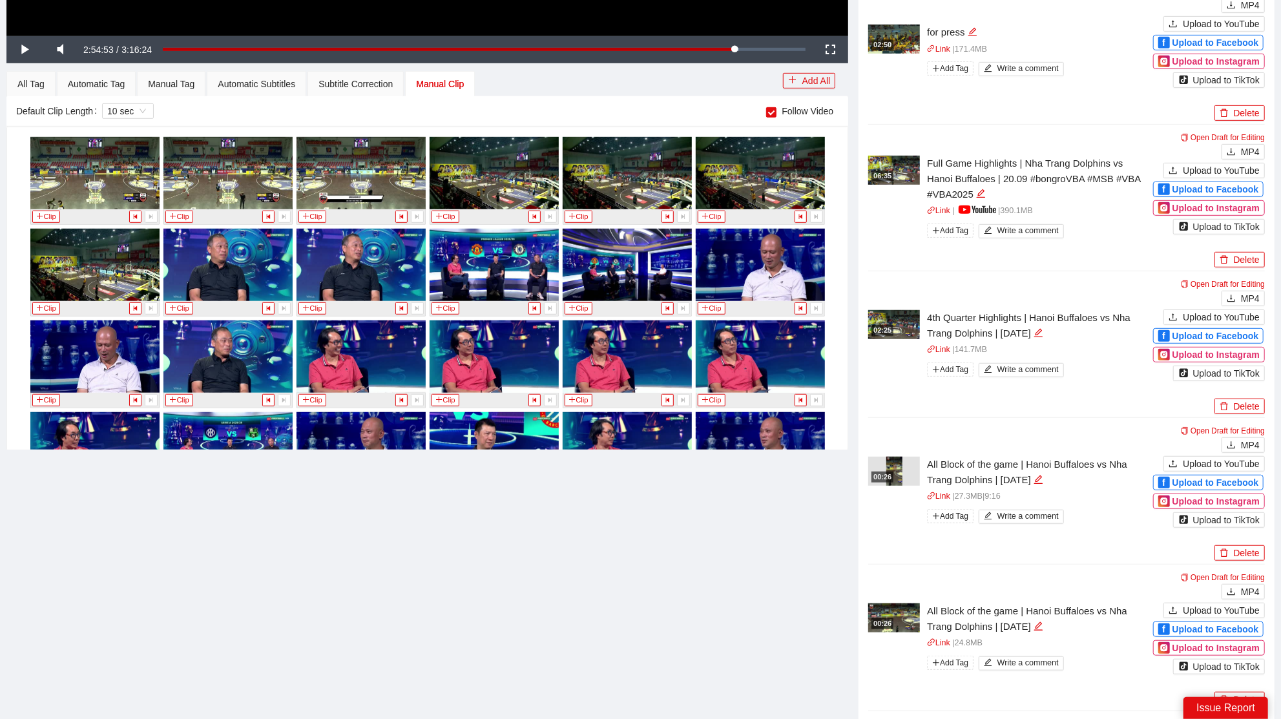
scroll to position [8765, 0]
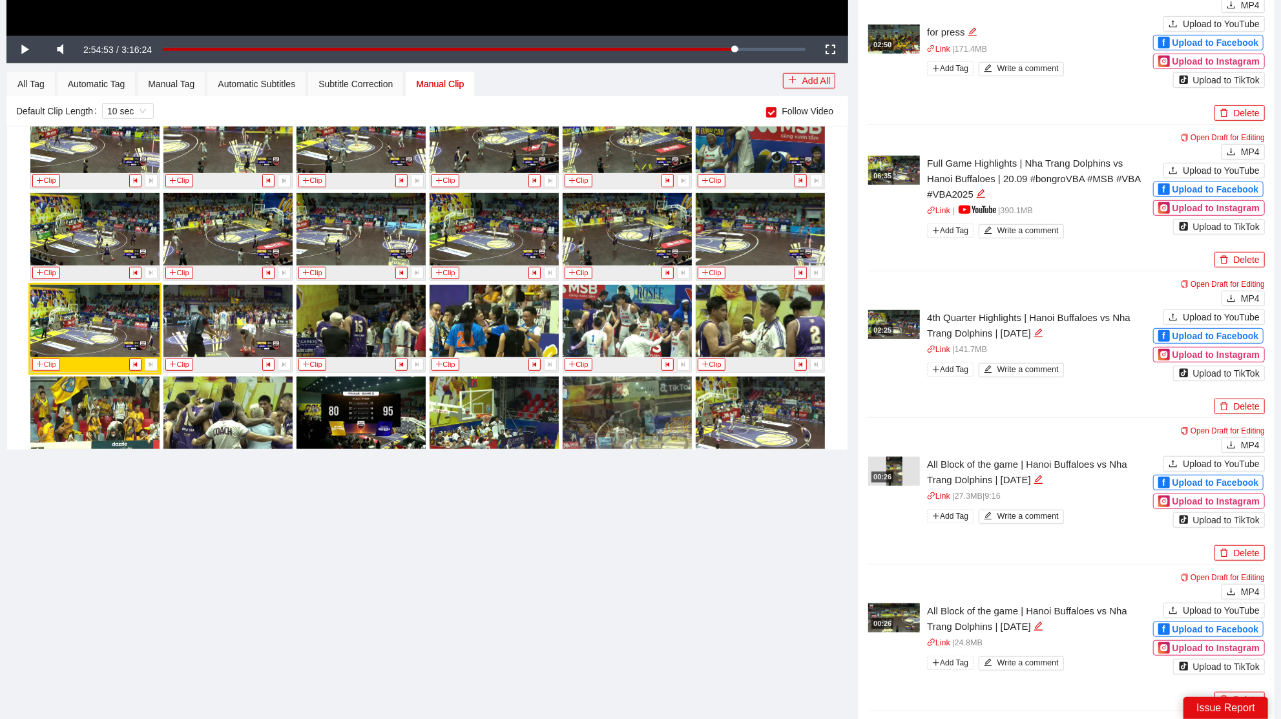
click at [46, 359] on button "Clip" at bounding box center [46, 365] width 28 height 12
click at [156, 87] on div "Manual Tag" at bounding box center [171, 84] width 47 height 14
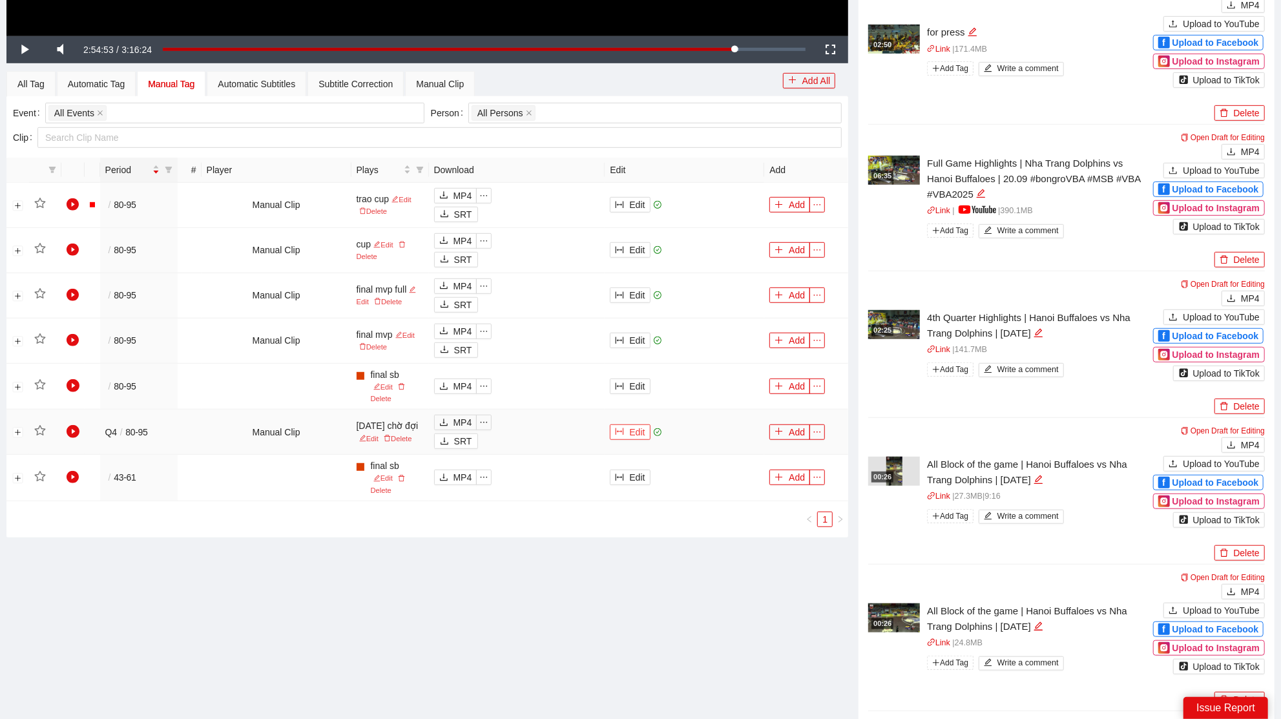
click at [644, 428] on button "Edit" at bounding box center [630, 433] width 40 height 16
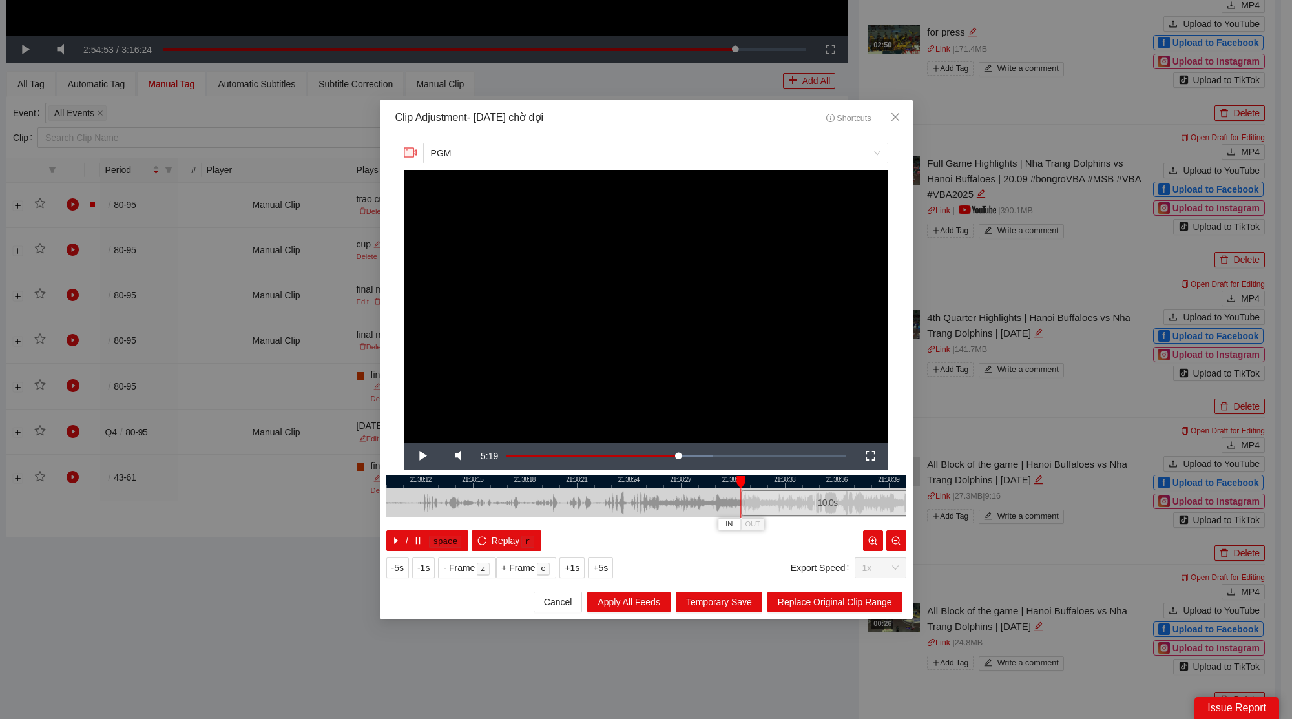
drag, startPoint x: 642, startPoint y: 507, endPoint x: 823, endPoint y: 503, distance: 181.6
click at [823, 503] on div "10.0 s" at bounding box center [827, 502] width 173 height 25
drag, startPoint x: 817, startPoint y: 484, endPoint x: 570, endPoint y: 490, distance: 246.9
click at [570, 490] on div "21:38:21 21:38:24 21:38:27 21:38:30 21:38:33 21:38:36 21:38:39 21:38:42 21:38:4…" at bounding box center [646, 513] width 520 height 76
drag, startPoint x: 568, startPoint y: 500, endPoint x: 624, endPoint y: 506, distance: 56.5
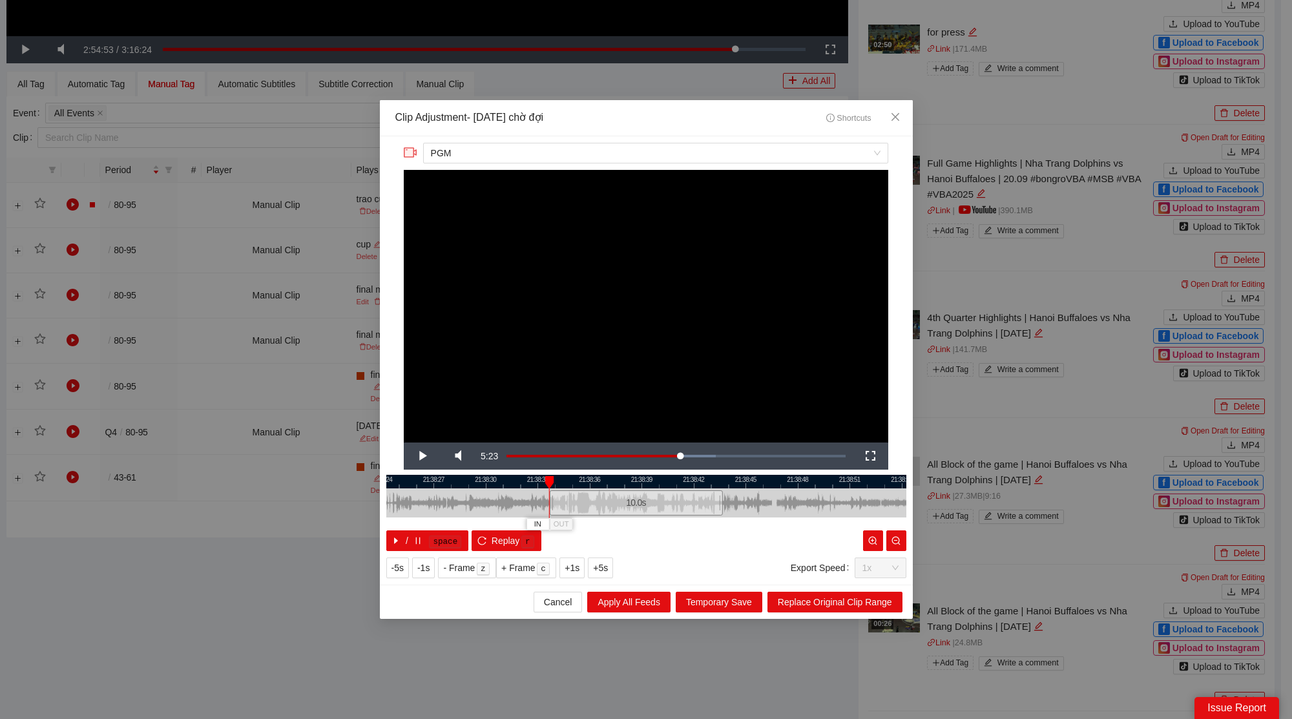
click at [624, 505] on div "10.0 s" at bounding box center [635, 502] width 173 height 25
drag, startPoint x: 602, startPoint y: 507, endPoint x: 574, endPoint y: 509, distance: 27.8
click at [574, 509] on div "10.0 s" at bounding box center [609, 502] width 173 height 25
drag, startPoint x: 693, startPoint y: 506, endPoint x: 768, endPoint y: 511, distance: 75.1
click at [768, 511] on div at bounding box center [769, 503] width 8 height 29
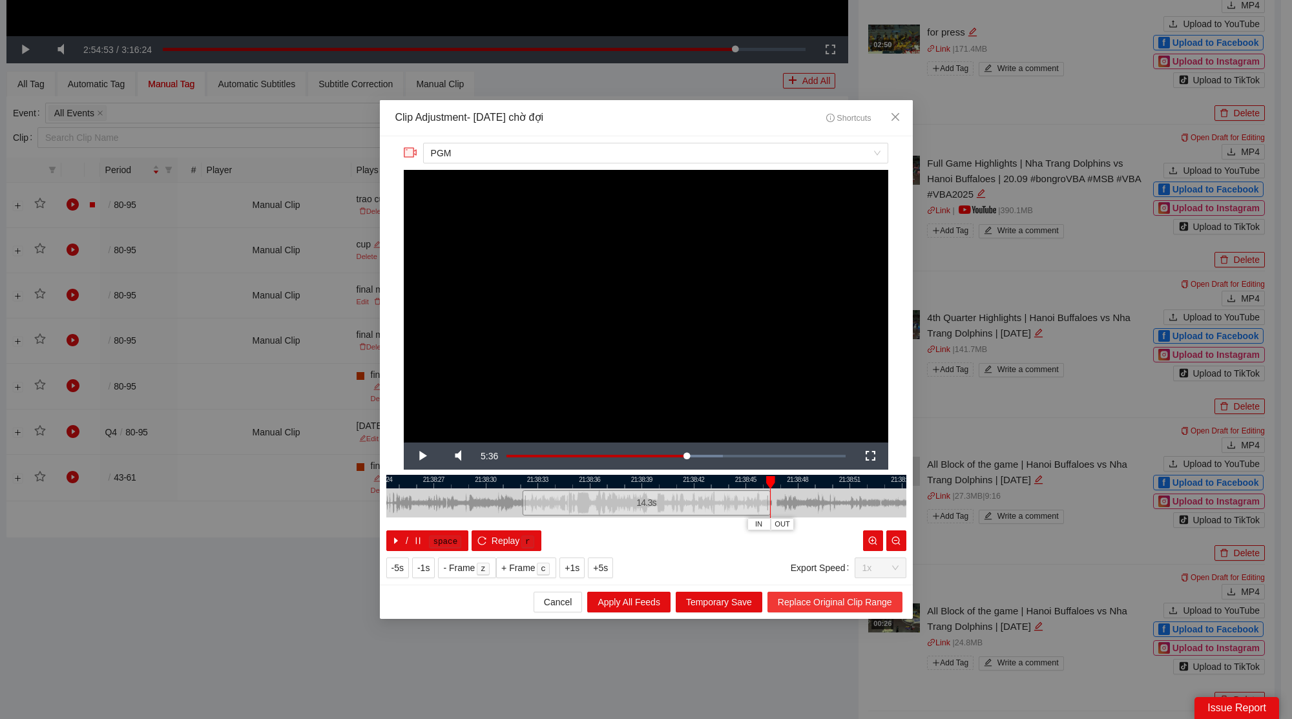
click at [800, 598] on span "Replace Original Clip Range" at bounding box center [835, 602] width 114 height 14
